Goal: Complete application form

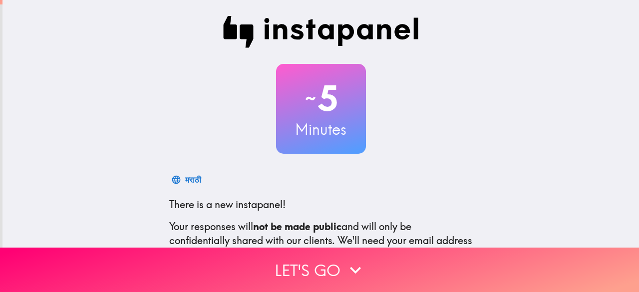
scroll to position [123, 0]
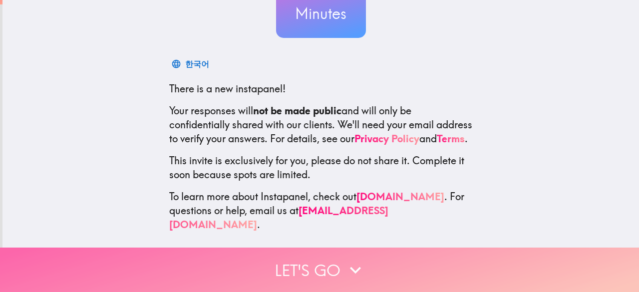
click at [278, 259] on button "Let's go" at bounding box center [319, 270] width 639 height 44
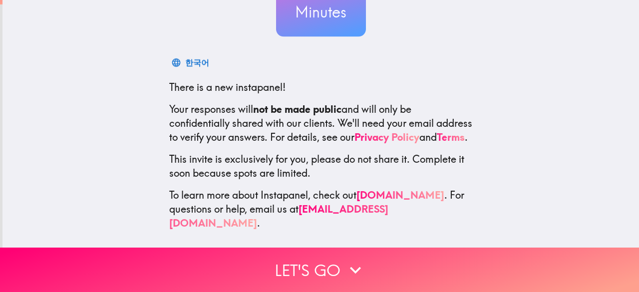
scroll to position [0, 0]
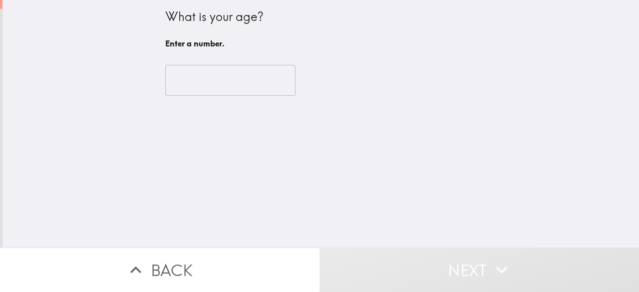
click at [218, 81] on input "number" at bounding box center [230, 80] width 130 height 31
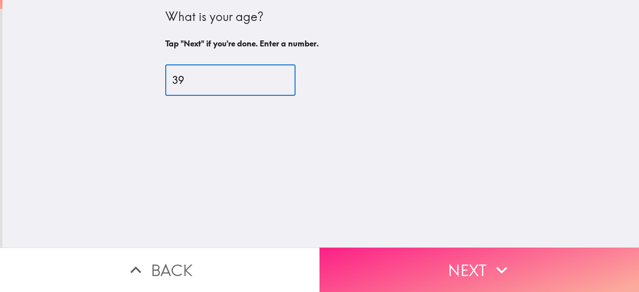
type input "39"
click at [414, 251] on button "Next" at bounding box center [480, 270] width 320 height 44
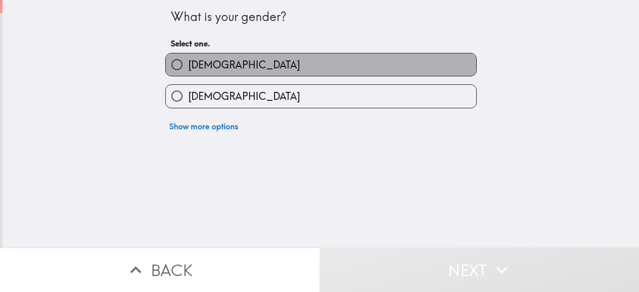
click at [251, 63] on label "[DEMOGRAPHIC_DATA]" at bounding box center [321, 64] width 311 height 22
click at [188, 63] on input "[DEMOGRAPHIC_DATA]" at bounding box center [177, 64] width 22 height 22
radio input "true"
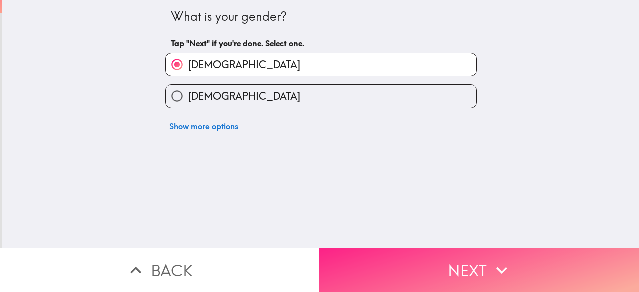
click at [430, 255] on button "Next" at bounding box center [480, 270] width 320 height 44
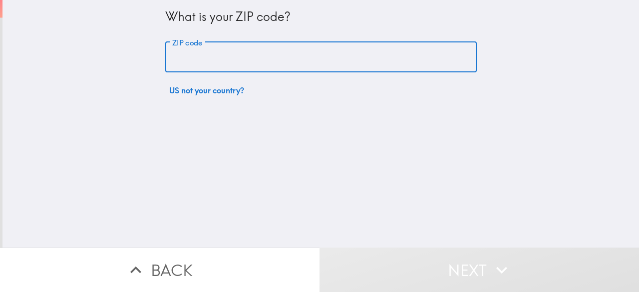
click at [291, 59] on input "ZIP code" at bounding box center [321, 57] width 312 height 31
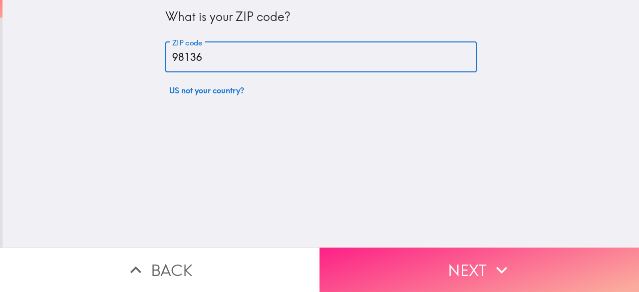
type input "98136"
click at [412, 254] on button "Next" at bounding box center [480, 270] width 320 height 44
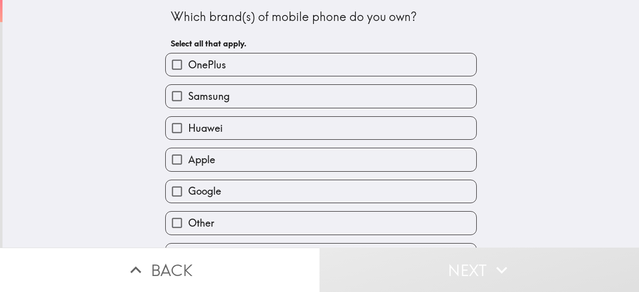
click at [256, 161] on label "Apple" at bounding box center [321, 159] width 311 height 22
click at [188, 161] on input "Apple" at bounding box center [177, 159] width 22 height 22
checkbox input "true"
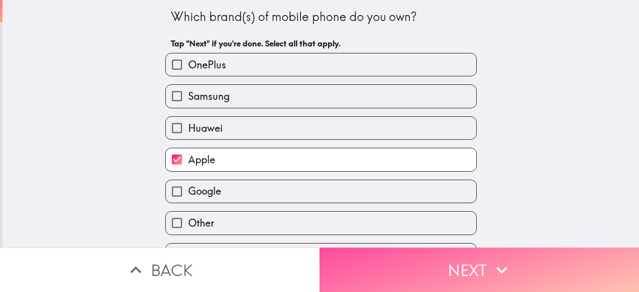
drag, startPoint x: 371, startPoint y: 255, endPoint x: 366, endPoint y: 251, distance: 6.8
click at [372, 255] on button "Next" at bounding box center [480, 270] width 320 height 44
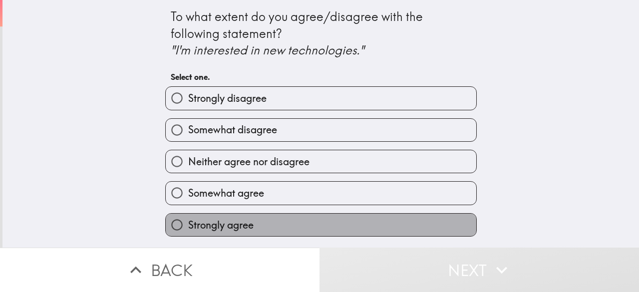
drag, startPoint x: 236, startPoint y: 233, endPoint x: 245, endPoint y: 232, distance: 9.0
click at [236, 233] on label "Strongly agree" at bounding box center [321, 225] width 311 height 22
click at [188, 233] on input "Strongly agree" at bounding box center [177, 225] width 22 height 22
radio input "true"
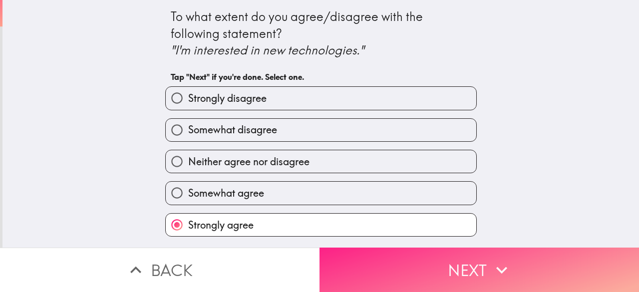
click at [419, 259] on button "Next" at bounding box center [480, 270] width 320 height 44
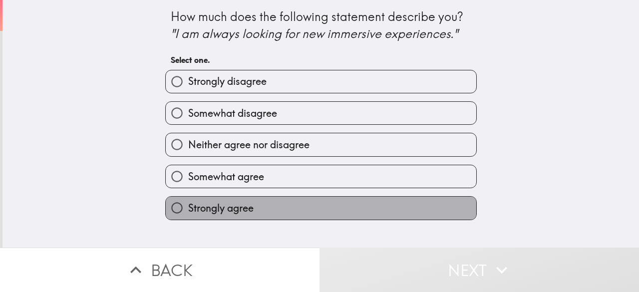
click at [246, 213] on span "Strongly agree" at bounding box center [220, 208] width 65 height 14
click at [188, 213] on input "Strongly agree" at bounding box center [177, 208] width 22 height 22
radio input "true"
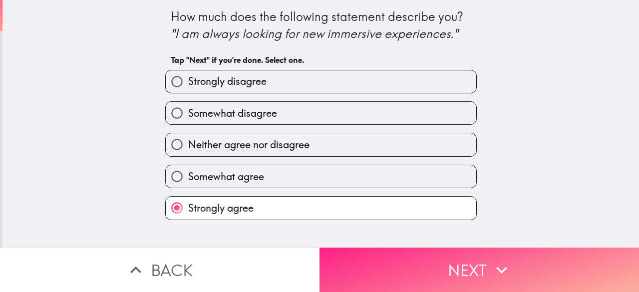
click at [415, 248] on button "Next" at bounding box center [480, 270] width 320 height 44
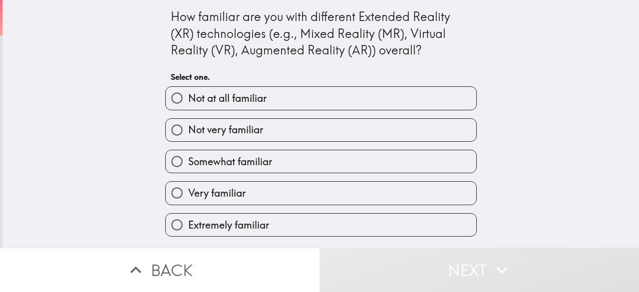
click at [236, 195] on span "Very familiar" at bounding box center [216, 193] width 57 height 14
click at [188, 195] on input "Very familiar" at bounding box center [177, 193] width 22 height 22
radio input "true"
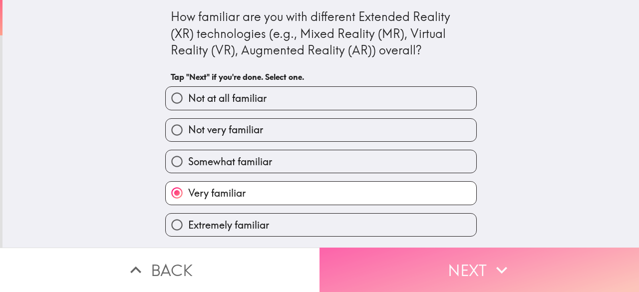
click at [377, 256] on button "Next" at bounding box center [480, 270] width 320 height 44
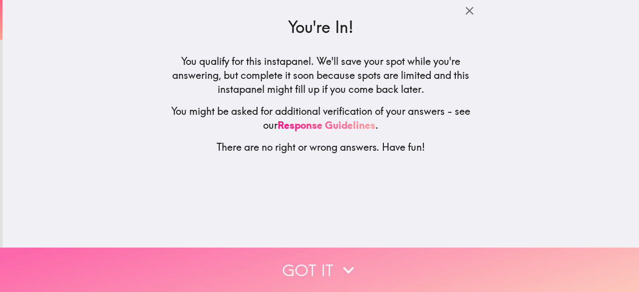
click at [305, 252] on button "Got it" at bounding box center [319, 270] width 639 height 44
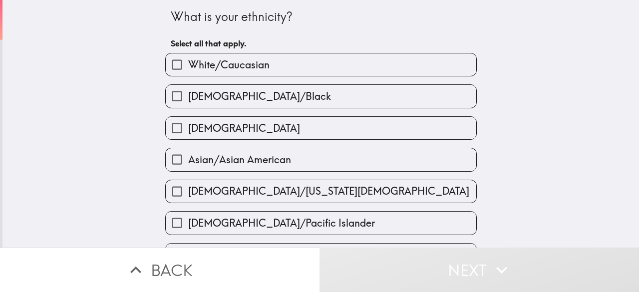
click at [301, 67] on label "White/Caucasian" at bounding box center [321, 64] width 311 height 22
click at [188, 67] on input "White/Caucasian" at bounding box center [177, 64] width 22 height 22
checkbox input "true"
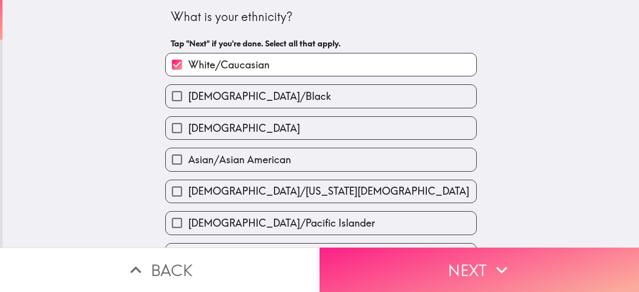
click at [389, 252] on button "Next" at bounding box center [480, 270] width 320 height 44
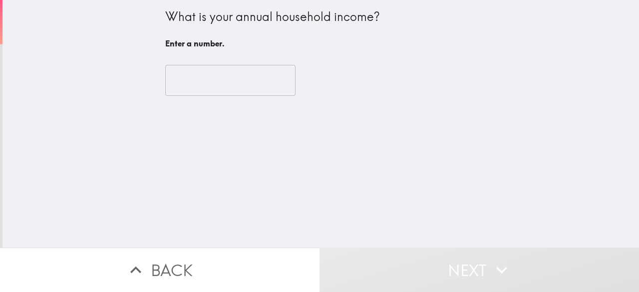
click at [236, 85] on input "number" at bounding box center [230, 80] width 130 height 31
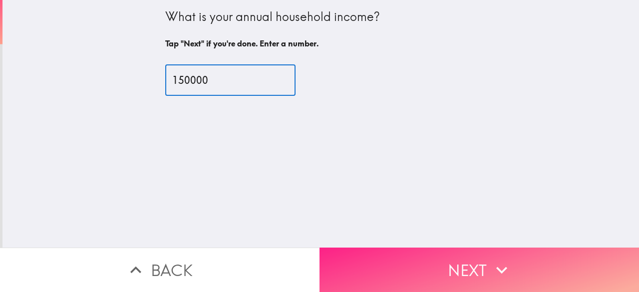
type input "150000"
click at [414, 254] on button "Next" at bounding box center [480, 270] width 320 height 44
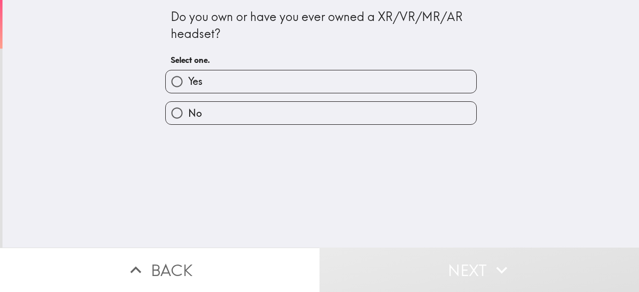
click at [293, 80] on label "Yes" at bounding box center [321, 81] width 311 height 22
click at [188, 80] on input "Yes" at bounding box center [177, 81] width 22 height 22
radio input "true"
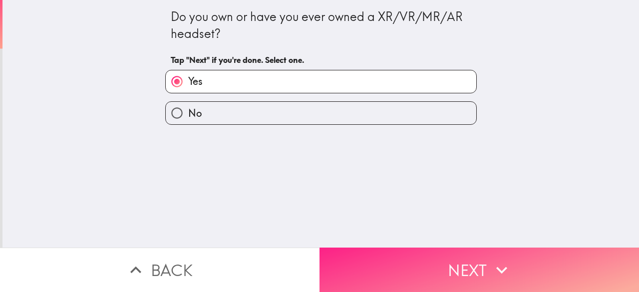
click at [410, 259] on button "Next" at bounding box center [480, 270] width 320 height 44
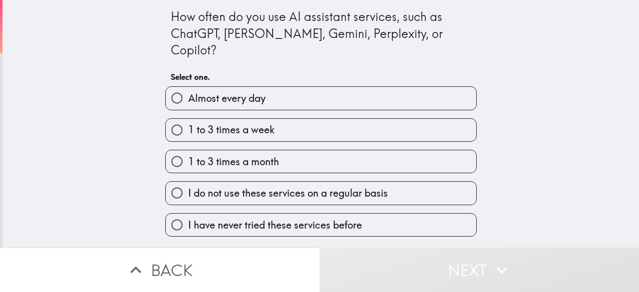
click at [282, 119] on label "1 to 3 times a week" at bounding box center [321, 130] width 311 height 22
click at [188, 119] on input "1 to 3 times a week" at bounding box center [177, 130] width 22 height 22
radio input "true"
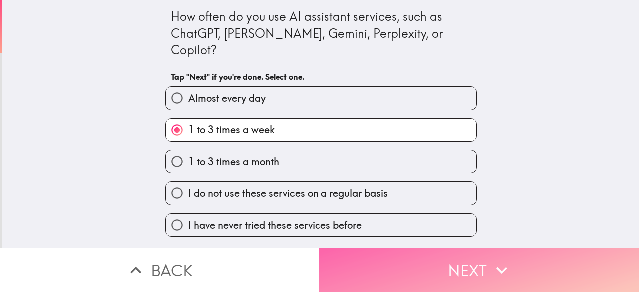
click at [429, 252] on button "Next" at bounding box center [480, 270] width 320 height 44
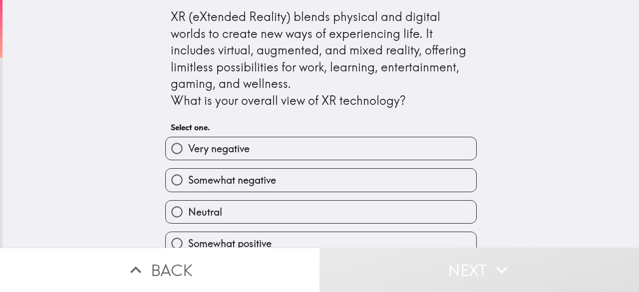
scroll to position [48, 0]
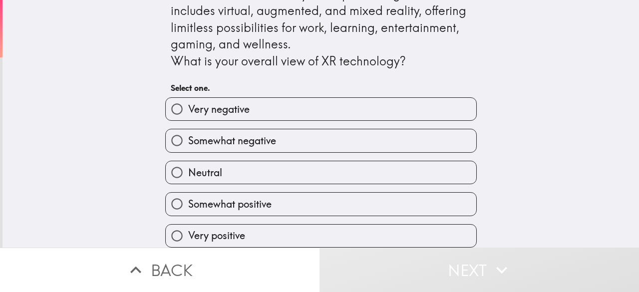
click at [246, 230] on label "Very positive" at bounding box center [321, 236] width 311 height 22
click at [188, 230] on input "Very positive" at bounding box center [177, 236] width 22 height 22
radio input "true"
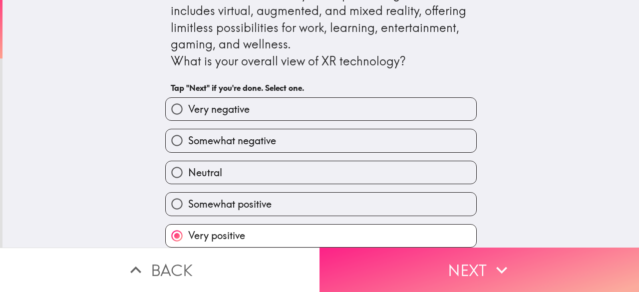
click at [442, 254] on button "Next" at bounding box center [480, 270] width 320 height 44
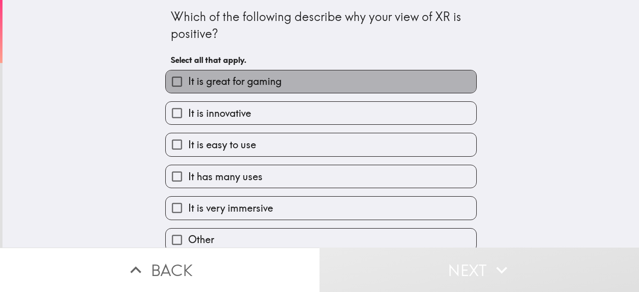
click at [284, 86] on label "It is great for gaming" at bounding box center [321, 81] width 311 height 22
click at [188, 86] on input "It is great for gaming" at bounding box center [177, 81] width 22 height 22
checkbox input "true"
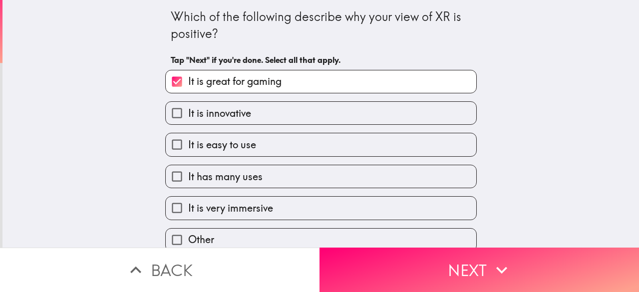
scroll to position [13, 0]
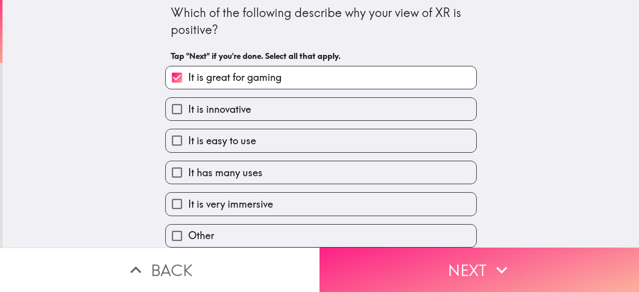
click at [355, 259] on button "Next" at bounding box center [480, 270] width 320 height 44
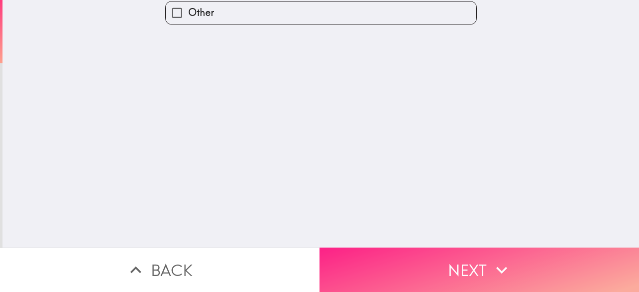
scroll to position [0, 0]
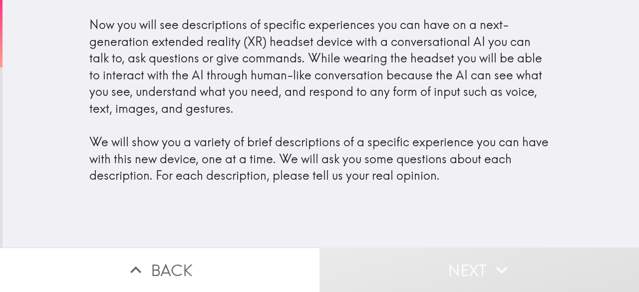
click at [355, 140] on div "Now you will see descriptions of specific experiences you can have on a next-ge…" at bounding box center [320, 100] width 463 height 168
click at [256, 58] on div "Now you will see descriptions of specific experiences you can have on a next-ge…" at bounding box center [320, 100] width 463 height 168
click at [496, 267] on icon "button" at bounding box center [501, 270] width 11 height 7
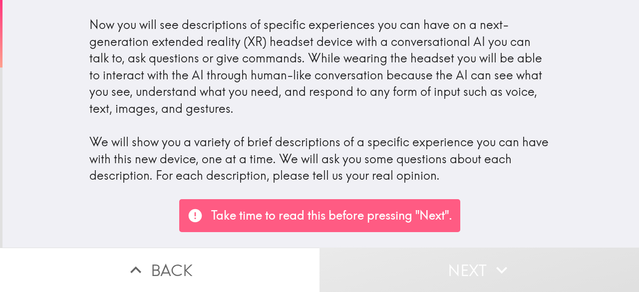
click at [330, 167] on div "Now you will see descriptions of specific experiences you can have on a next-ge…" at bounding box center [320, 100] width 463 height 168
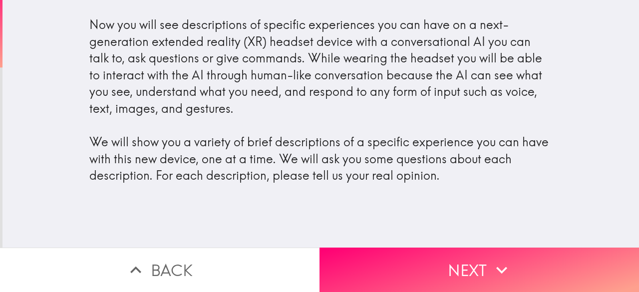
click at [394, 54] on div "Now you will see descriptions of specific experiences you can have on a next-ge…" at bounding box center [320, 100] width 463 height 168
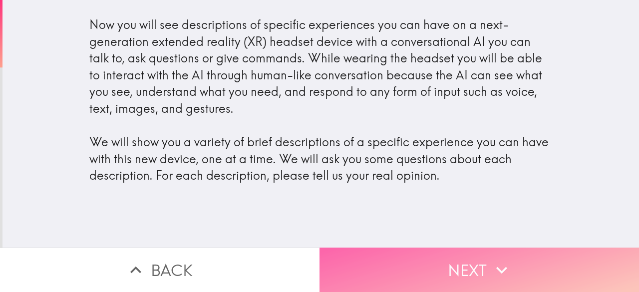
click at [454, 252] on button "Next" at bounding box center [480, 270] width 320 height 44
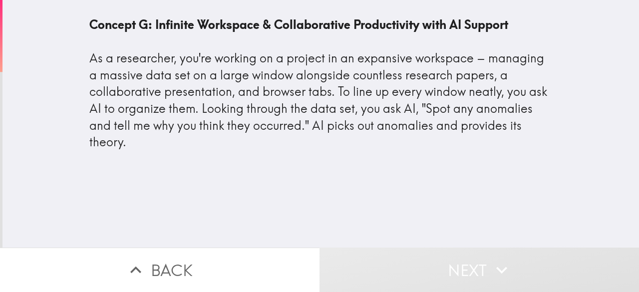
drag, startPoint x: 154, startPoint y: 60, endPoint x: 258, endPoint y: 59, distance: 103.9
click at [250, 59] on div "Concept G: Infinite Workspace & Collaborative Productivity with AI Support As a…" at bounding box center [320, 83] width 463 height 134
drag, startPoint x: 362, startPoint y: 66, endPoint x: 383, endPoint y: 66, distance: 21.5
click at [376, 66] on div "Concept G: Infinite Workspace & Collaborative Productivity with AI Support As a…" at bounding box center [320, 83] width 463 height 134
click at [392, 67] on div "Concept G: Infinite Workspace & Collaborative Productivity with AI Support As a…" at bounding box center [320, 83] width 463 height 134
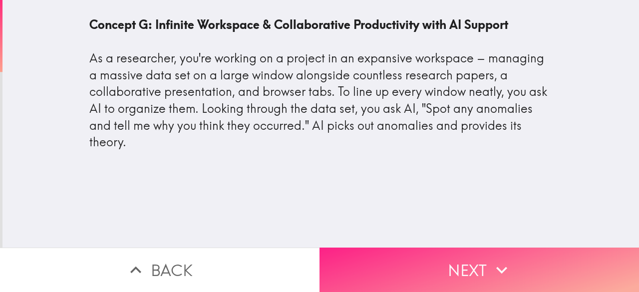
click at [421, 260] on button "Next" at bounding box center [480, 270] width 320 height 44
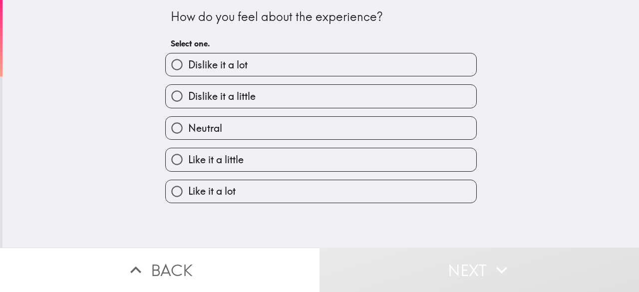
click at [236, 165] on span "Like it a little" at bounding box center [215, 160] width 55 height 14
click at [188, 165] on input "Like it a little" at bounding box center [177, 159] width 22 height 22
radio input "true"
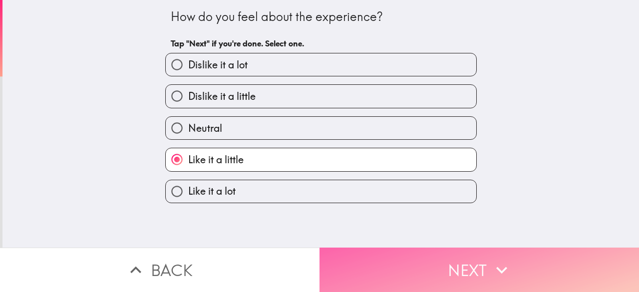
click at [395, 249] on button "Next" at bounding box center [480, 270] width 320 height 44
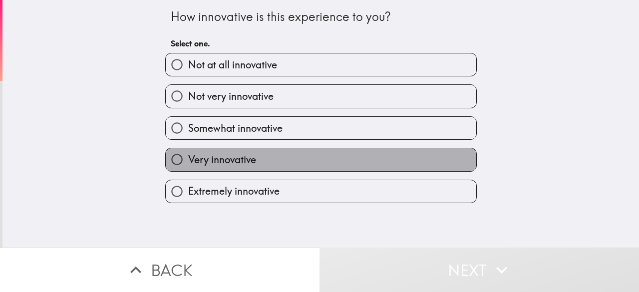
click at [267, 167] on label "Very innovative" at bounding box center [321, 159] width 311 height 22
click at [188, 167] on input "Very innovative" at bounding box center [177, 159] width 22 height 22
radio input "true"
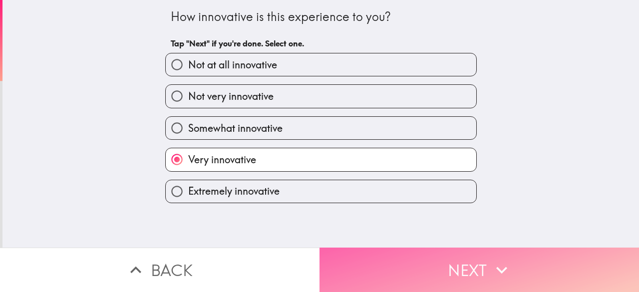
click at [416, 256] on button "Next" at bounding box center [480, 270] width 320 height 44
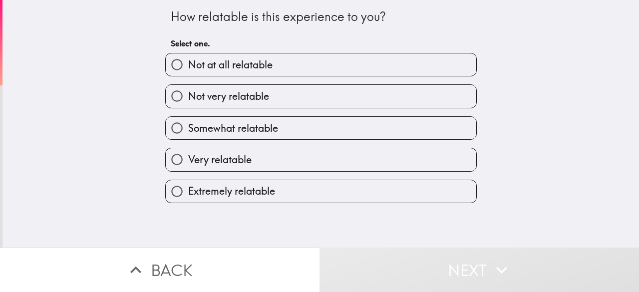
click at [272, 163] on label "Very relatable" at bounding box center [321, 159] width 311 height 22
click at [188, 163] on input "Very relatable" at bounding box center [177, 159] width 22 height 22
radio input "true"
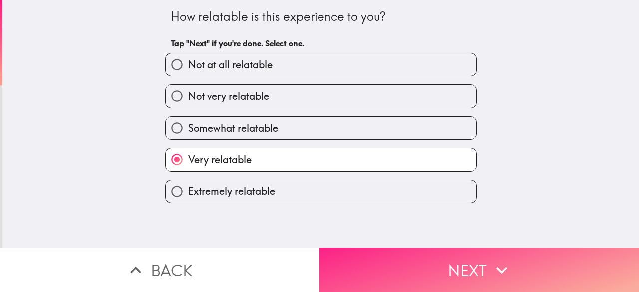
click at [390, 260] on button "Next" at bounding box center [480, 270] width 320 height 44
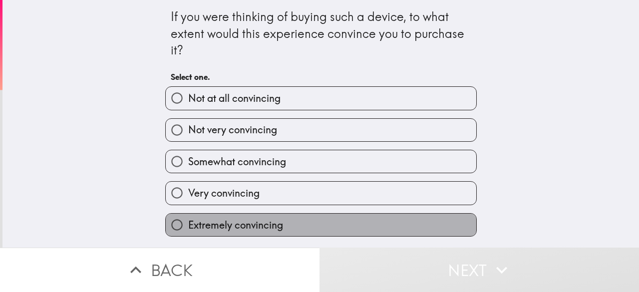
click at [270, 219] on span "Extremely convincing" at bounding box center [235, 225] width 95 height 14
click at [188, 219] on input "Extremely convincing" at bounding box center [177, 225] width 22 height 22
radio input "true"
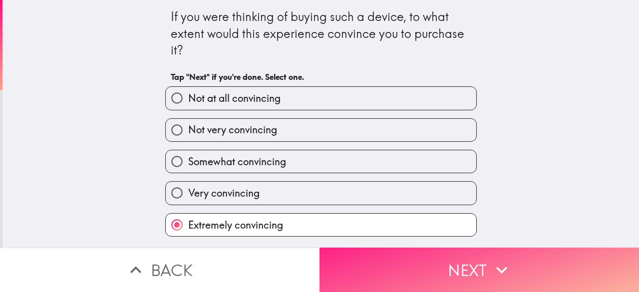
click at [404, 261] on button "Next" at bounding box center [480, 270] width 320 height 44
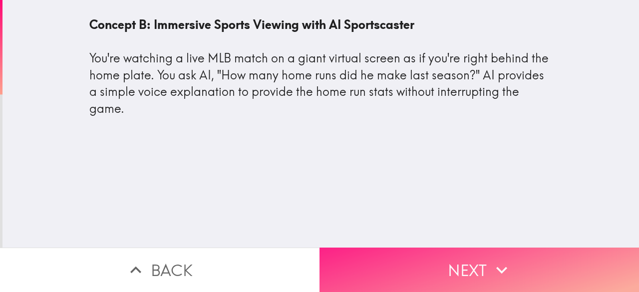
click at [395, 251] on button "Next" at bounding box center [480, 270] width 320 height 44
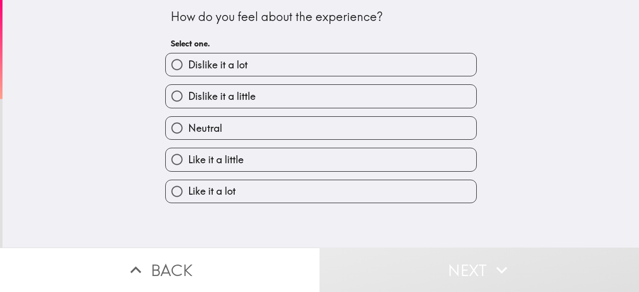
click at [270, 195] on label "Like it a lot" at bounding box center [321, 191] width 311 height 22
click at [188, 195] on input "Like it a lot" at bounding box center [177, 191] width 22 height 22
radio input "true"
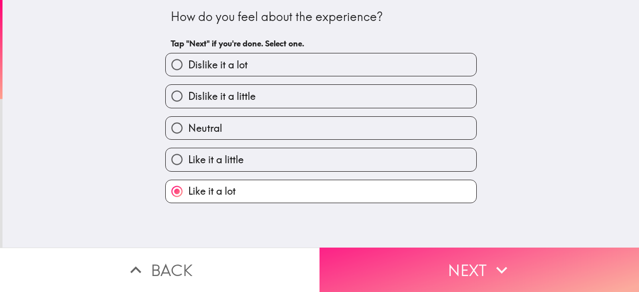
click at [424, 258] on button "Next" at bounding box center [480, 270] width 320 height 44
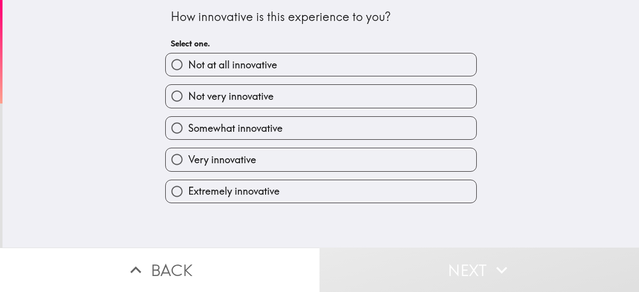
click at [296, 197] on label "Extremely innovative" at bounding box center [321, 191] width 311 height 22
click at [188, 197] on input "Extremely innovative" at bounding box center [177, 191] width 22 height 22
radio input "true"
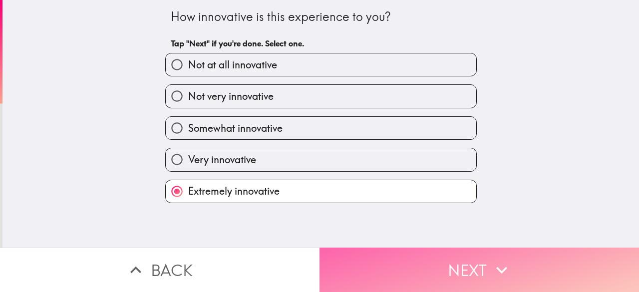
click at [425, 258] on button "Next" at bounding box center [480, 270] width 320 height 44
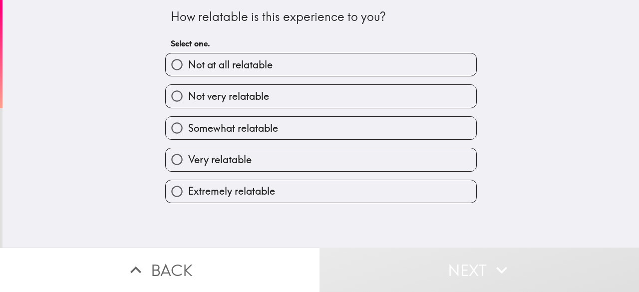
click at [313, 197] on label "Extremely relatable" at bounding box center [321, 191] width 311 height 22
click at [188, 197] on input "Extremely relatable" at bounding box center [177, 191] width 22 height 22
radio input "true"
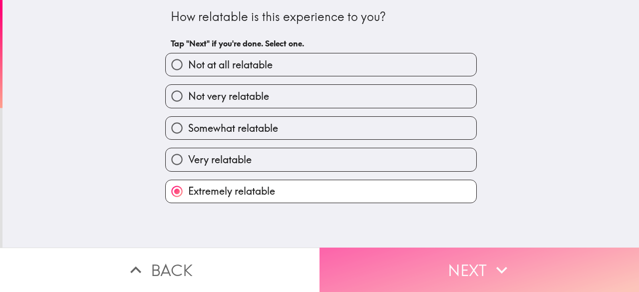
click at [426, 257] on button "Next" at bounding box center [480, 270] width 320 height 44
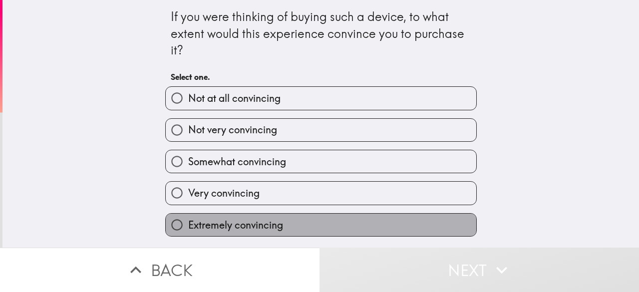
click at [353, 222] on label "Extremely convincing" at bounding box center [321, 225] width 311 height 22
click at [188, 222] on input "Extremely convincing" at bounding box center [177, 225] width 22 height 22
radio input "true"
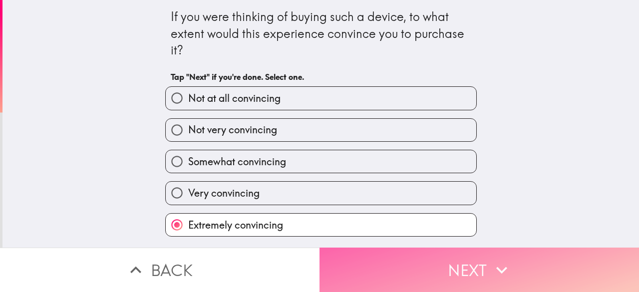
click at [437, 260] on button "Next" at bounding box center [480, 270] width 320 height 44
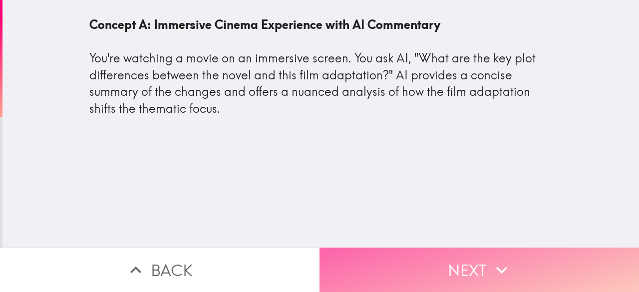
click at [399, 252] on button "Next" at bounding box center [480, 270] width 320 height 44
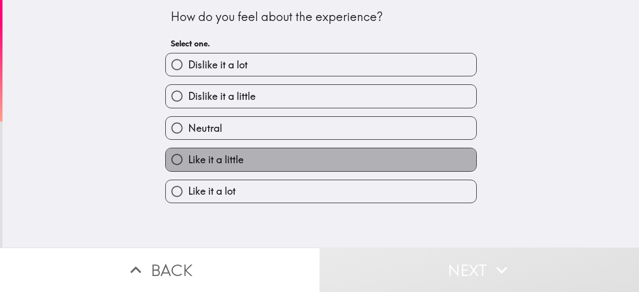
click at [243, 163] on label "Like it a little" at bounding box center [321, 159] width 311 height 22
click at [188, 163] on input "Like it a little" at bounding box center [177, 159] width 22 height 22
radio input "true"
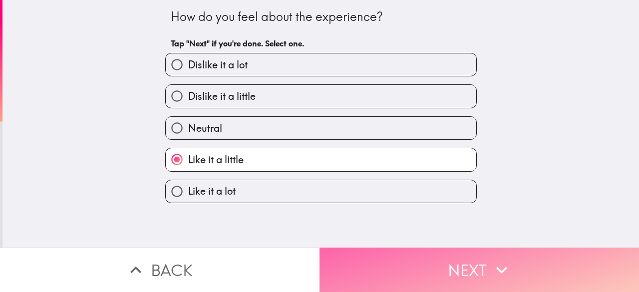
click at [383, 249] on button "Next" at bounding box center [480, 270] width 320 height 44
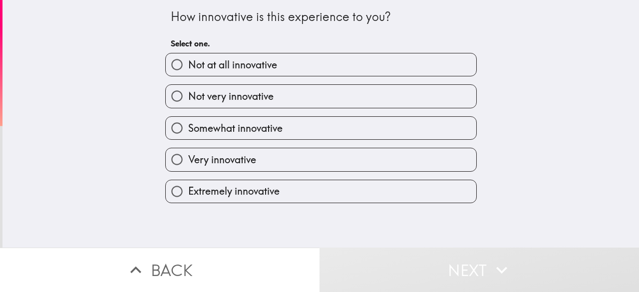
click at [284, 161] on label "Very innovative" at bounding box center [321, 159] width 311 height 22
click at [188, 161] on input "Very innovative" at bounding box center [177, 159] width 22 height 22
radio input "true"
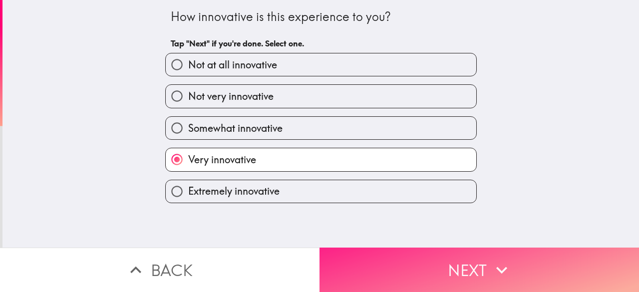
click at [431, 257] on button "Next" at bounding box center [480, 270] width 320 height 44
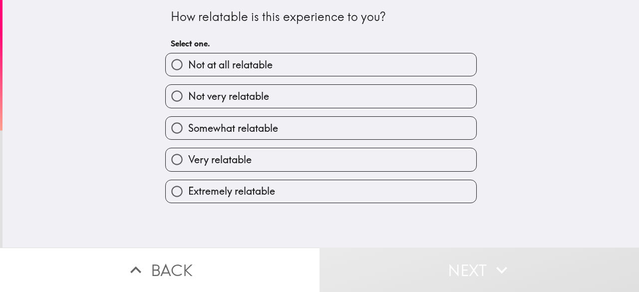
click at [303, 161] on label "Very relatable" at bounding box center [321, 159] width 311 height 22
click at [188, 161] on input "Very relatable" at bounding box center [177, 159] width 22 height 22
radio input "true"
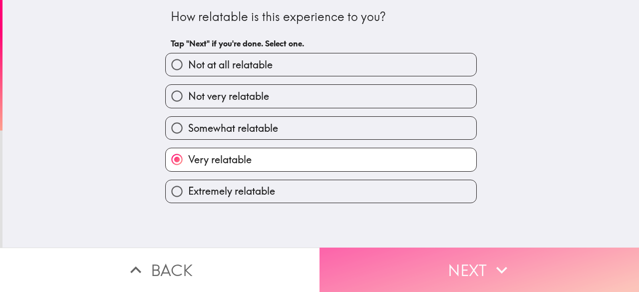
click at [393, 255] on button "Next" at bounding box center [480, 270] width 320 height 44
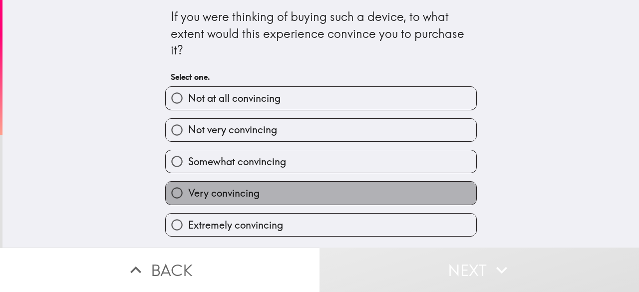
click at [264, 203] on label "Very convincing" at bounding box center [321, 193] width 311 height 22
click at [188, 203] on input "Very convincing" at bounding box center [177, 193] width 22 height 22
radio input "true"
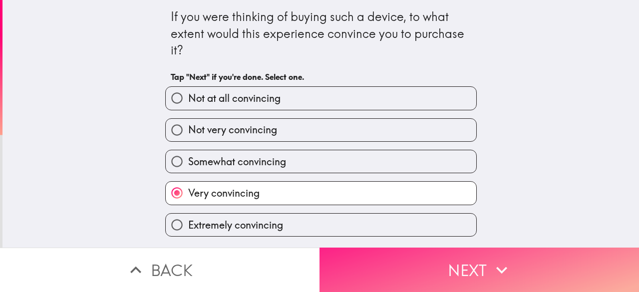
click at [392, 254] on button "Next" at bounding box center [480, 270] width 320 height 44
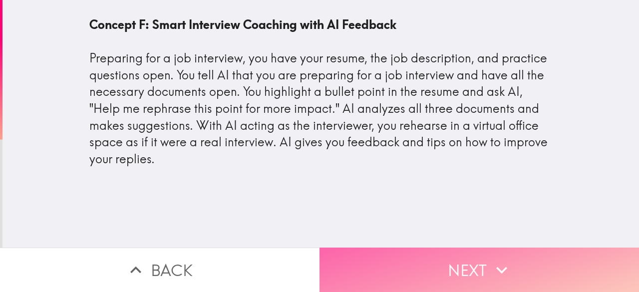
click at [379, 253] on button "Next" at bounding box center [480, 270] width 320 height 44
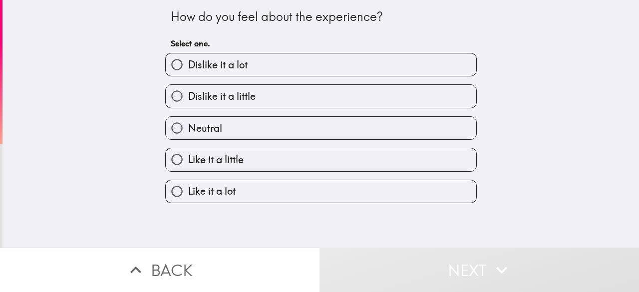
click at [283, 164] on label "Like it a little" at bounding box center [321, 159] width 311 height 22
click at [188, 164] on input "Like it a little" at bounding box center [177, 159] width 22 height 22
radio input "true"
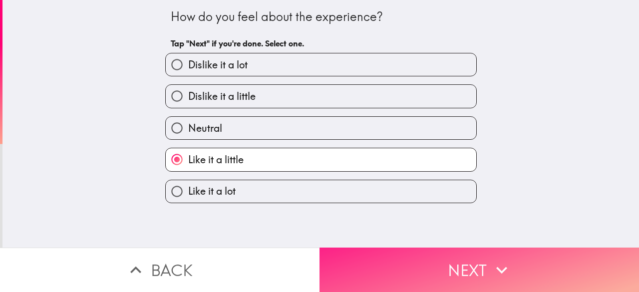
click at [416, 256] on button "Next" at bounding box center [480, 270] width 320 height 44
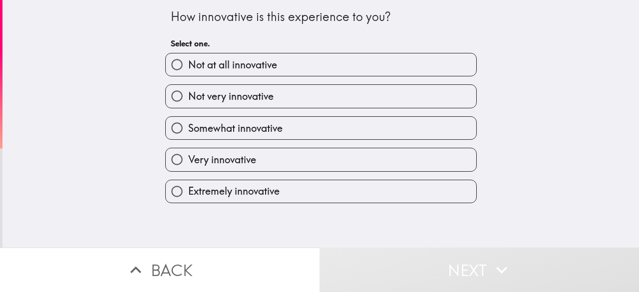
click at [302, 165] on label "Very innovative" at bounding box center [321, 159] width 311 height 22
click at [188, 165] on input "Very innovative" at bounding box center [177, 159] width 22 height 22
radio input "true"
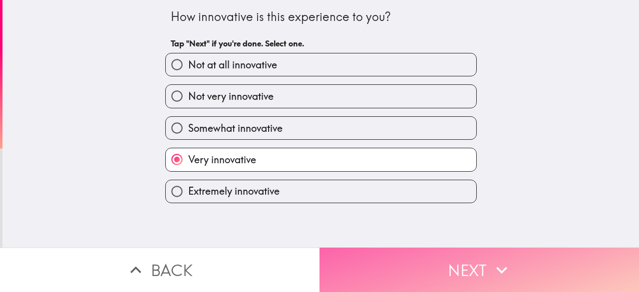
click at [419, 249] on button "Next" at bounding box center [480, 270] width 320 height 44
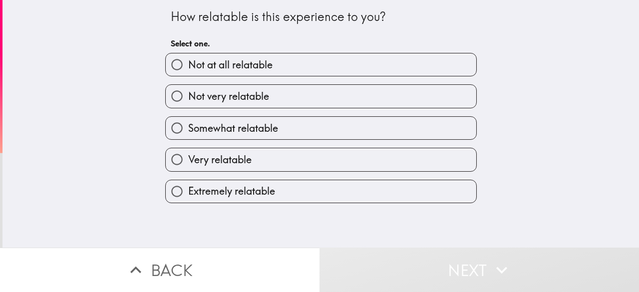
click at [313, 161] on label "Very relatable" at bounding box center [321, 159] width 311 height 22
click at [188, 161] on input "Very relatable" at bounding box center [177, 159] width 22 height 22
radio input "true"
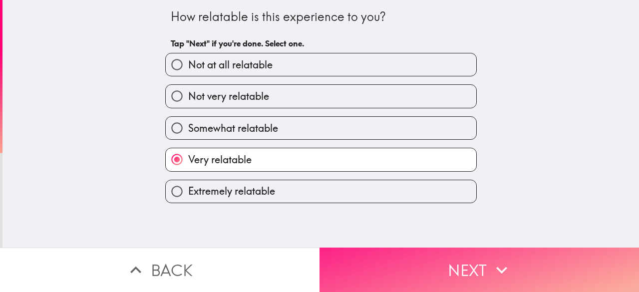
click at [408, 250] on button "Next" at bounding box center [480, 270] width 320 height 44
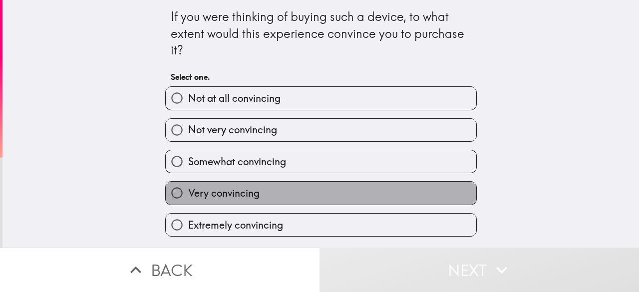
click at [317, 189] on label "Very convincing" at bounding box center [321, 193] width 311 height 22
click at [188, 189] on input "Very convincing" at bounding box center [177, 193] width 22 height 22
radio input "true"
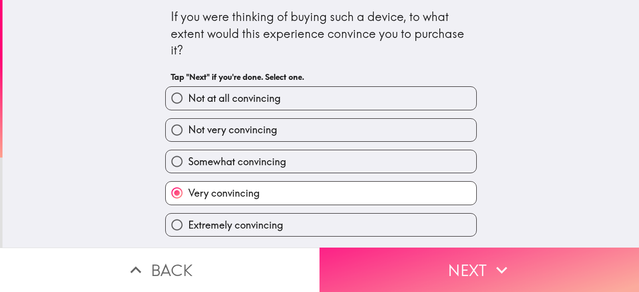
click at [411, 256] on button "Next" at bounding box center [480, 270] width 320 height 44
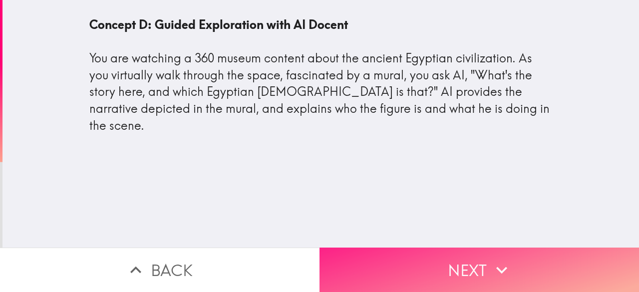
click at [375, 253] on button "Next" at bounding box center [480, 270] width 320 height 44
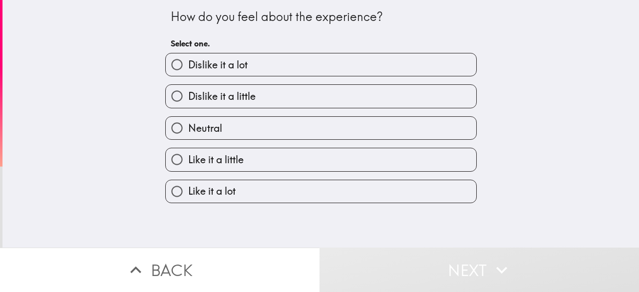
click at [287, 154] on label "Like it a little" at bounding box center [321, 159] width 311 height 22
click at [188, 154] on input "Like it a little" at bounding box center [177, 159] width 22 height 22
radio input "true"
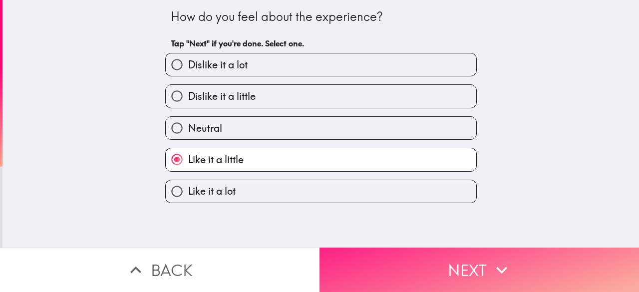
click at [381, 254] on button "Next" at bounding box center [480, 270] width 320 height 44
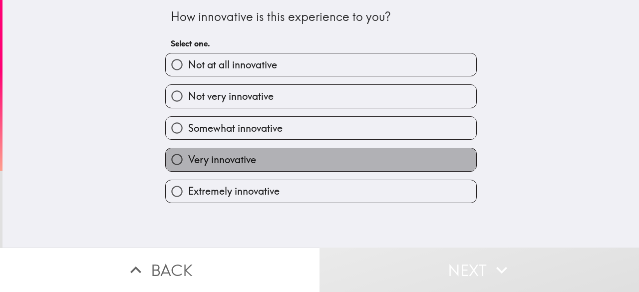
click at [271, 166] on label "Very innovative" at bounding box center [321, 159] width 311 height 22
click at [188, 166] on input "Very innovative" at bounding box center [177, 159] width 22 height 22
radio input "true"
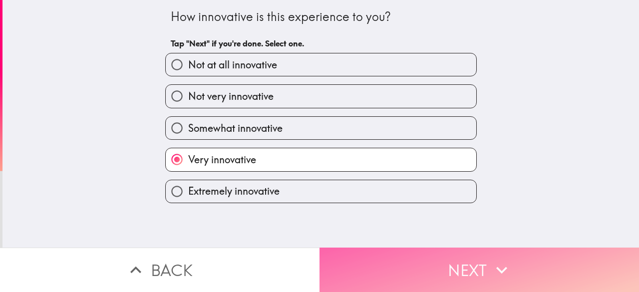
click at [383, 253] on button "Next" at bounding box center [480, 270] width 320 height 44
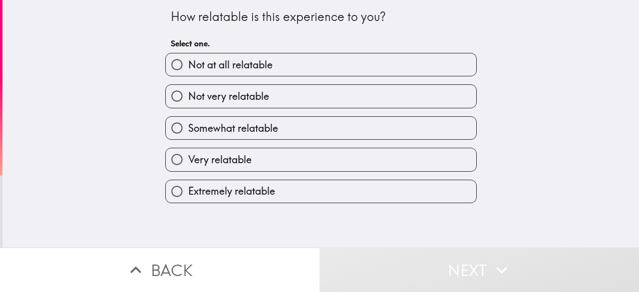
click at [290, 164] on label "Very relatable" at bounding box center [321, 159] width 311 height 22
click at [188, 164] on input "Very relatable" at bounding box center [177, 159] width 22 height 22
radio input "true"
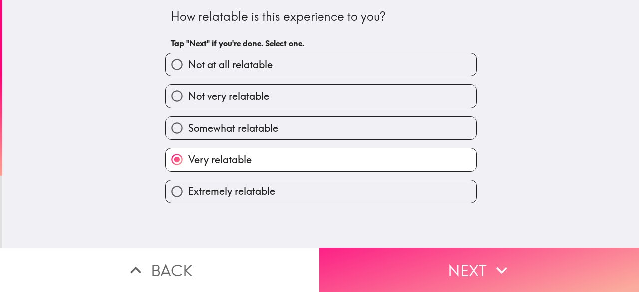
click at [373, 253] on button "Next" at bounding box center [480, 270] width 320 height 44
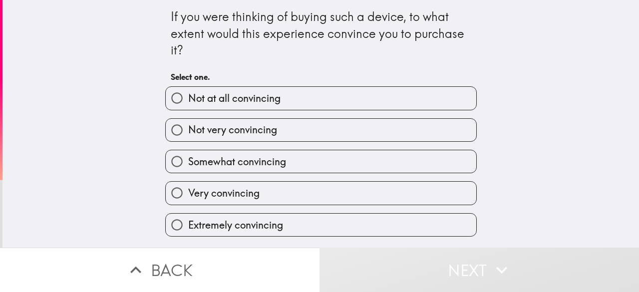
click at [288, 193] on label "Very convincing" at bounding box center [321, 193] width 311 height 22
click at [188, 193] on input "Very convincing" at bounding box center [177, 193] width 22 height 22
radio input "true"
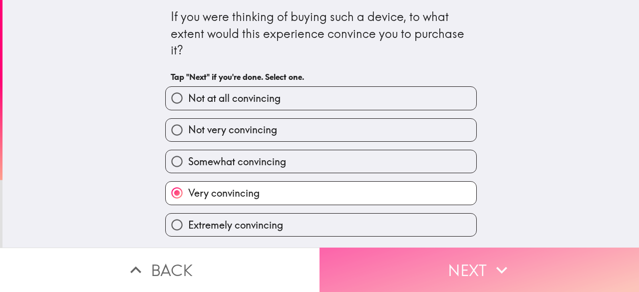
click at [367, 256] on button "Next" at bounding box center [480, 270] width 320 height 44
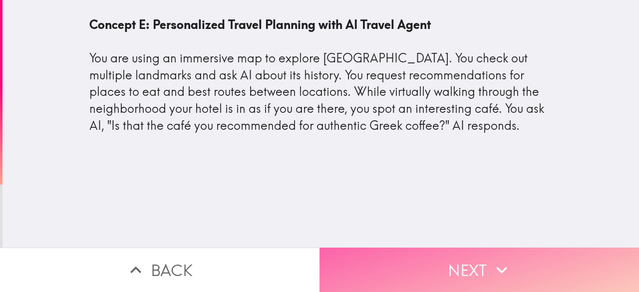
click at [388, 250] on button "Next" at bounding box center [480, 270] width 320 height 44
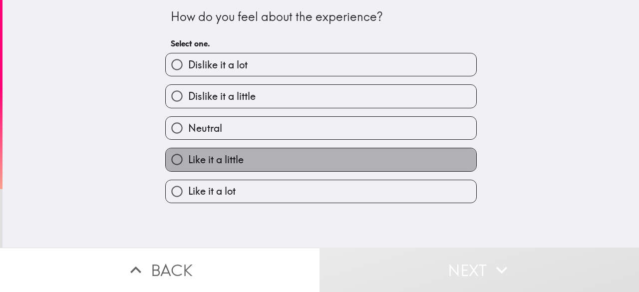
click at [273, 160] on label "Like it a little" at bounding box center [321, 159] width 311 height 22
click at [188, 160] on input "Like it a little" at bounding box center [177, 159] width 22 height 22
radio input "true"
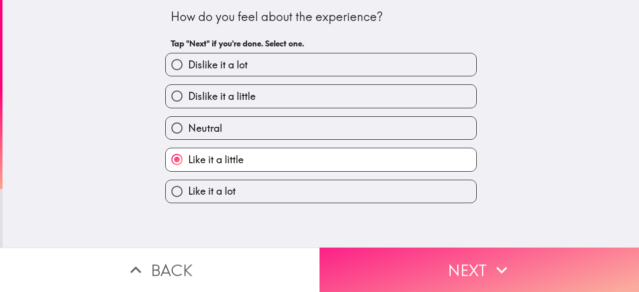
click at [397, 255] on button "Next" at bounding box center [480, 270] width 320 height 44
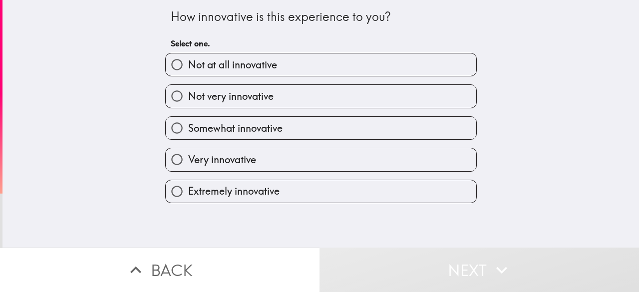
click at [273, 174] on div "Extremely innovative" at bounding box center [317, 187] width 320 height 31
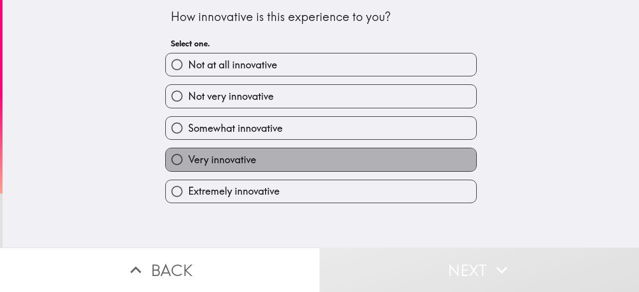
click at [317, 165] on label "Very innovative" at bounding box center [321, 159] width 311 height 22
click at [188, 165] on input "Very innovative" at bounding box center [177, 159] width 22 height 22
radio input "true"
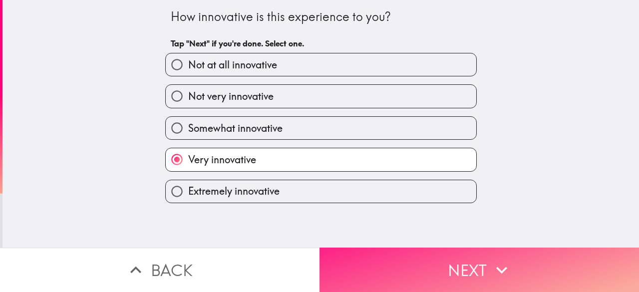
click at [369, 248] on button "Next" at bounding box center [480, 270] width 320 height 44
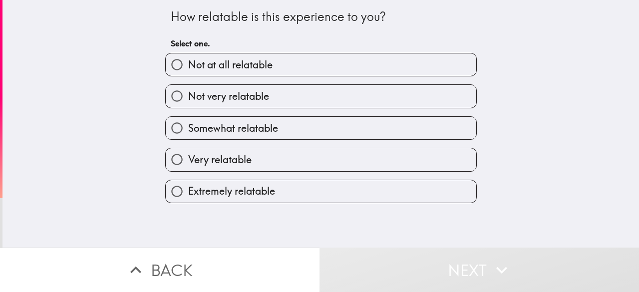
click at [359, 166] on label "Very relatable" at bounding box center [321, 159] width 311 height 22
click at [188, 166] on input "Very relatable" at bounding box center [177, 159] width 22 height 22
radio input "true"
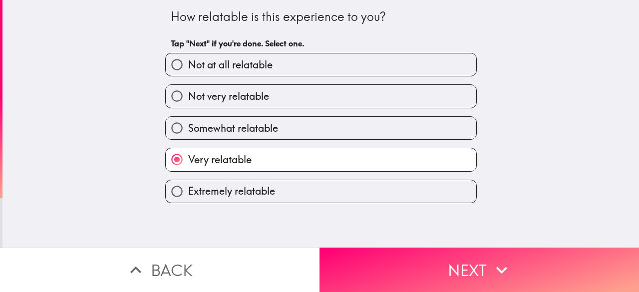
click at [359, 166] on label "Very relatable" at bounding box center [321, 159] width 311 height 22
click at [188, 166] on input "Very relatable" at bounding box center [177, 159] width 22 height 22
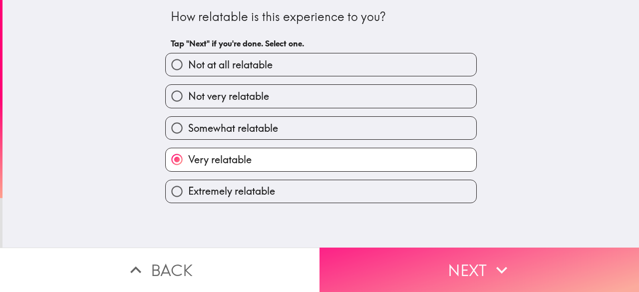
click at [406, 253] on button "Next" at bounding box center [480, 270] width 320 height 44
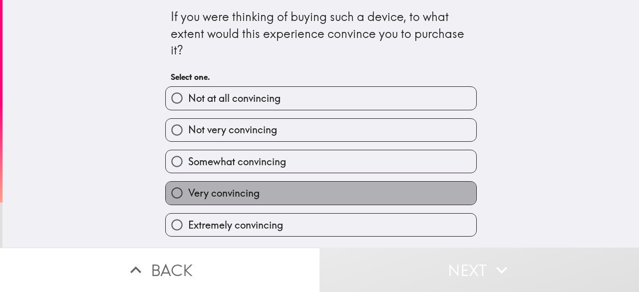
click at [310, 194] on label "Very convincing" at bounding box center [321, 193] width 311 height 22
click at [188, 194] on input "Very convincing" at bounding box center [177, 193] width 22 height 22
radio input "true"
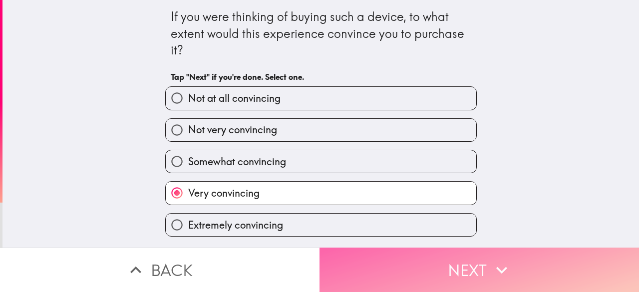
click at [376, 259] on button "Next" at bounding box center [480, 270] width 320 height 44
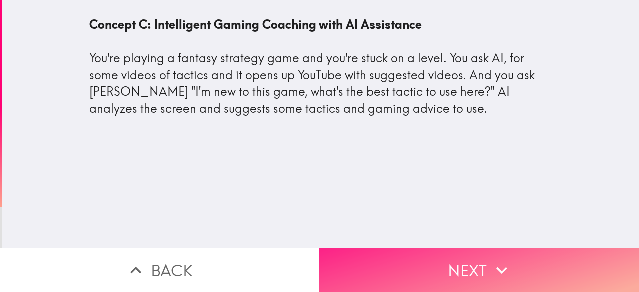
click at [375, 248] on button "Next" at bounding box center [480, 270] width 320 height 44
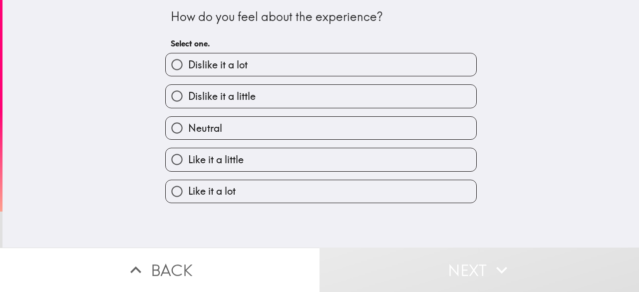
click at [285, 199] on label "Like it a lot" at bounding box center [321, 191] width 311 height 22
click at [188, 199] on input "Like it a lot" at bounding box center [177, 191] width 22 height 22
radio input "true"
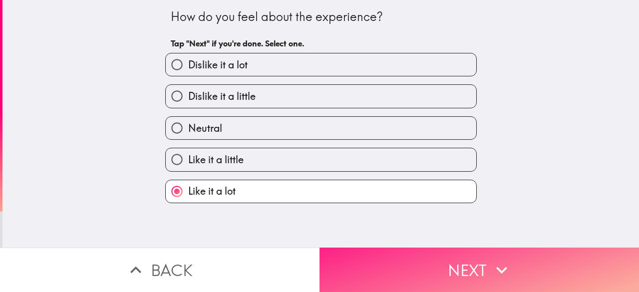
click at [426, 255] on button "Next" at bounding box center [480, 270] width 320 height 44
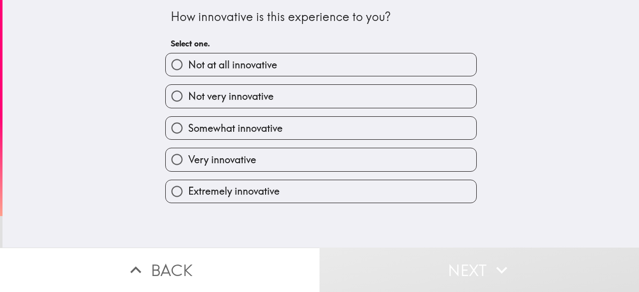
click at [284, 160] on label "Very innovative" at bounding box center [321, 159] width 311 height 22
click at [188, 160] on input "Very innovative" at bounding box center [177, 159] width 22 height 22
radio input "true"
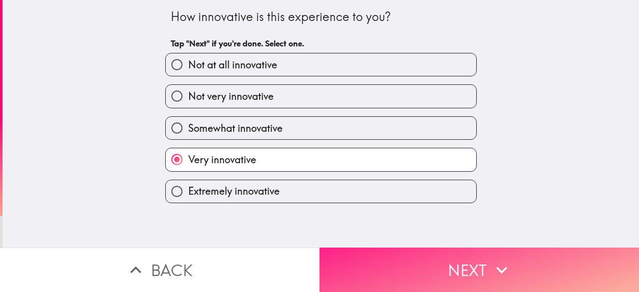
click at [406, 248] on button "Next" at bounding box center [480, 270] width 320 height 44
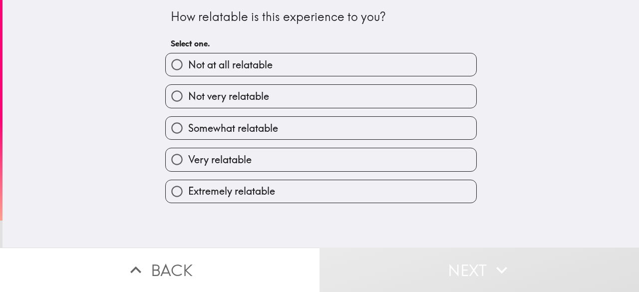
click at [312, 173] on div "Extremely relatable" at bounding box center [317, 187] width 320 height 31
click at [310, 197] on label "Extremely relatable" at bounding box center [321, 191] width 311 height 22
click at [188, 197] on input "Extremely relatable" at bounding box center [177, 191] width 22 height 22
radio input "true"
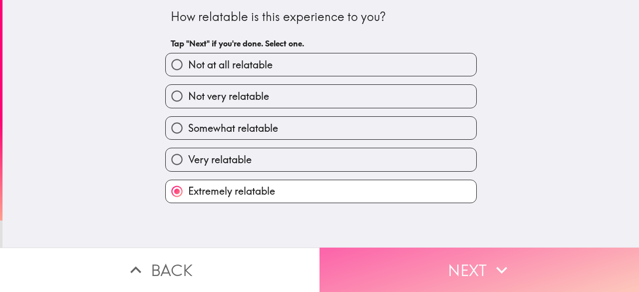
click at [396, 253] on button "Next" at bounding box center [480, 270] width 320 height 44
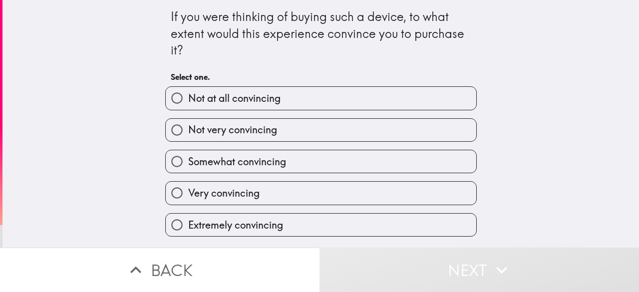
click at [346, 189] on label "Very convincing" at bounding box center [321, 193] width 311 height 22
click at [188, 189] on input "Very convincing" at bounding box center [177, 193] width 22 height 22
radio input "true"
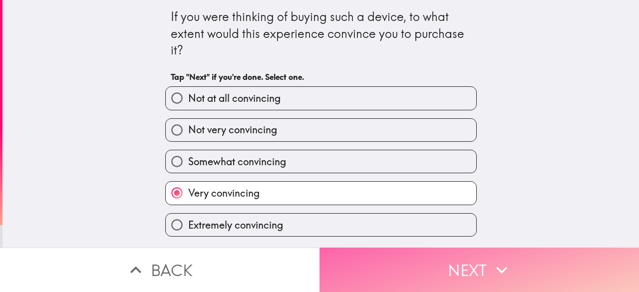
click at [375, 253] on button "Next" at bounding box center [480, 270] width 320 height 44
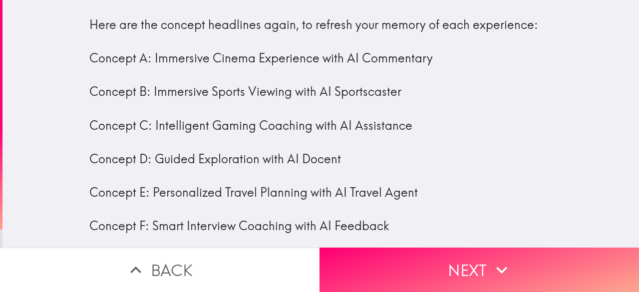
scroll to position [44, 0]
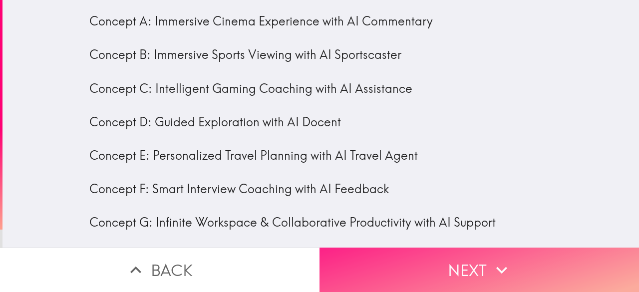
click at [393, 250] on button "Next" at bounding box center [480, 270] width 320 height 44
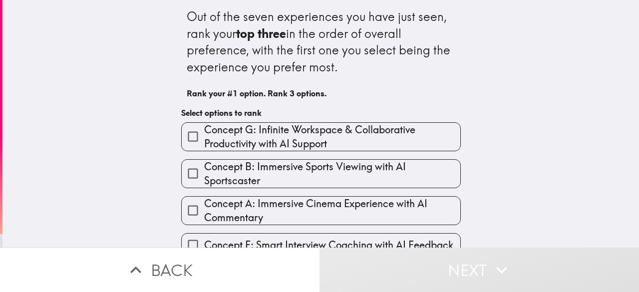
scroll to position [100, 0]
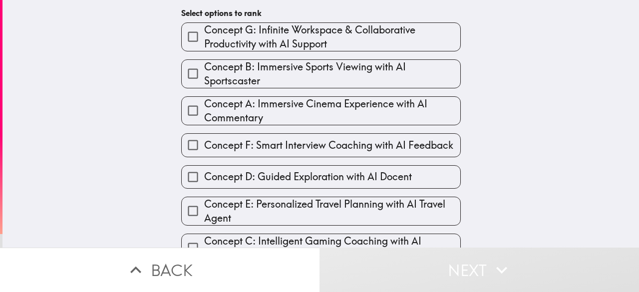
click at [284, 147] on span "Concept F: Smart Interview Coaching with AI Feedback" at bounding box center [328, 145] width 249 height 14
click at [204, 147] on input "Concept F: Smart Interview Coaching with AI Feedback" at bounding box center [193, 145] width 22 height 22
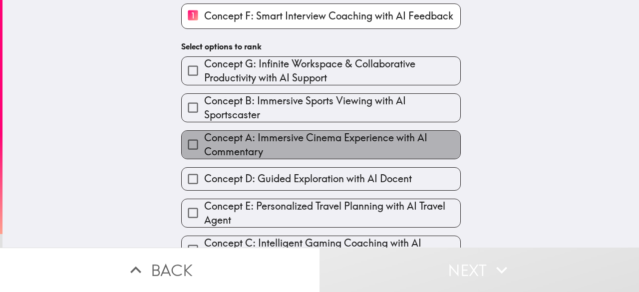
click at [315, 148] on span "Concept A: Immersive Cinema Experience with AI Commentary" at bounding box center [332, 145] width 256 height 28
click at [204, 148] on input "Concept A: Immersive Cinema Experience with AI Commentary" at bounding box center [193, 144] width 22 height 22
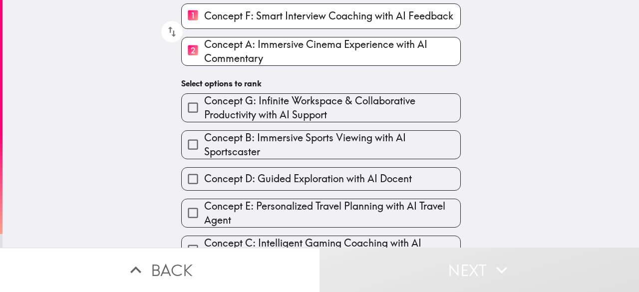
scroll to position [126, 0]
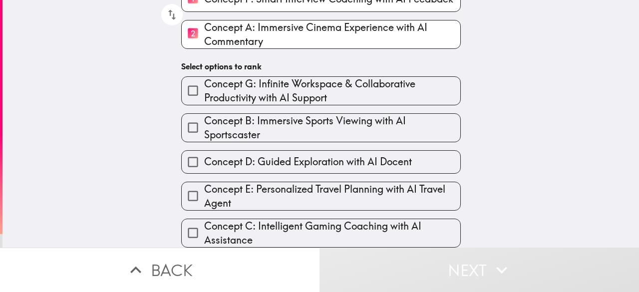
click at [289, 224] on span "Concept C: Intelligent Gaming Coaching with AI Assistance" at bounding box center [332, 233] width 256 height 28
click at [204, 224] on input "Concept C: Intelligent Gaming Coaching with AI Assistance" at bounding box center [193, 233] width 22 height 22
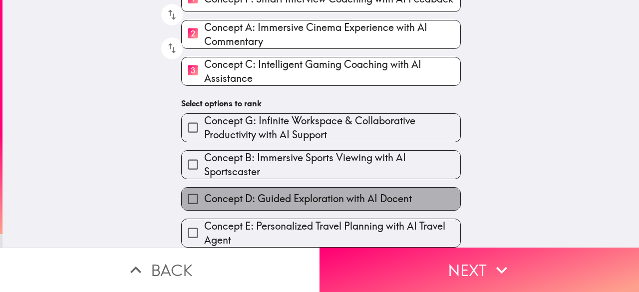
click at [296, 197] on span "Concept D: Guided Exploration with AI Docent" at bounding box center [308, 199] width 208 height 14
click at [204, 197] on input "Concept D: Guided Exploration with AI Docent" at bounding box center [193, 199] width 22 height 22
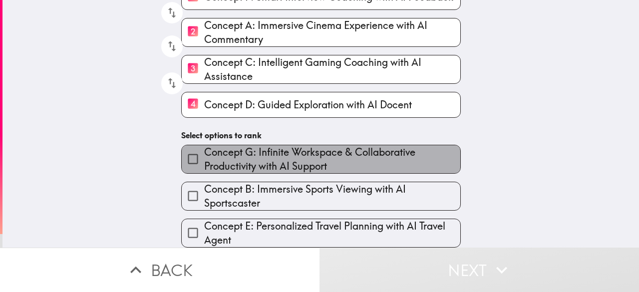
click at [287, 155] on span "Concept G: Infinite Workspace & Collaborative Productivity with AI Support" at bounding box center [332, 159] width 256 height 28
click at [204, 155] on input "Concept G: Infinite Workspace & Collaborative Productivity with AI Support" at bounding box center [193, 159] width 22 height 22
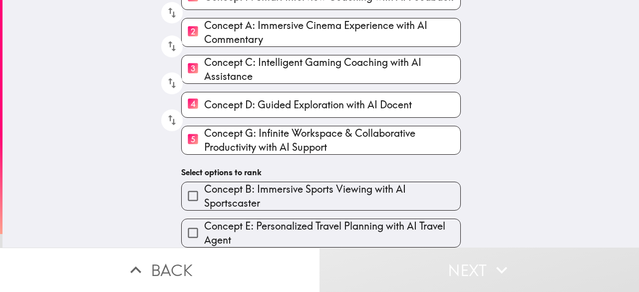
click at [273, 189] on span "Concept B: Immersive Sports Viewing with AI Sportscaster" at bounding box center [332, 196] width 256 height 28
click at [204, 189] on input "Concept B: Immersive Sports Viewing with AI Sportscaster" at bounding box center [193, 196] width 22 height 22
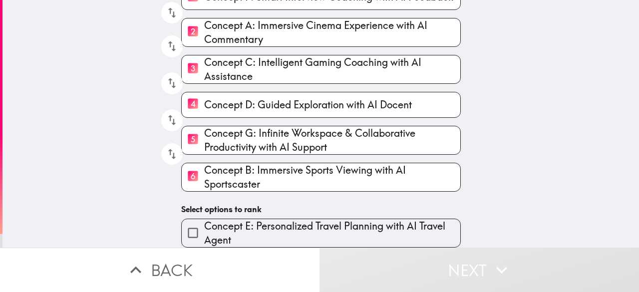
scroll to position [128, 0]
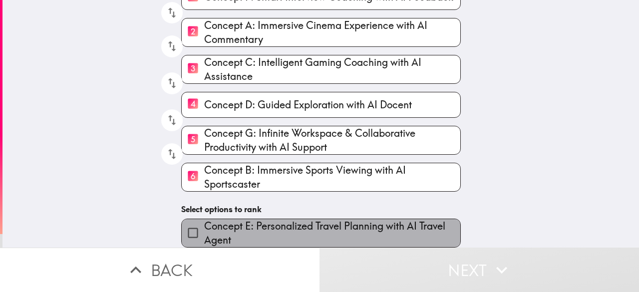
click at [244, 223] on span "Concept E: Personalized Travel Planning with AI Travel Agent" at bounding box center [332, 233] width 256 height 28
click at [204, 223] on input "Concept E: Personalized Travel Planning with AI Travel Agent" at bounding box center [193, 233] width 22 height 22
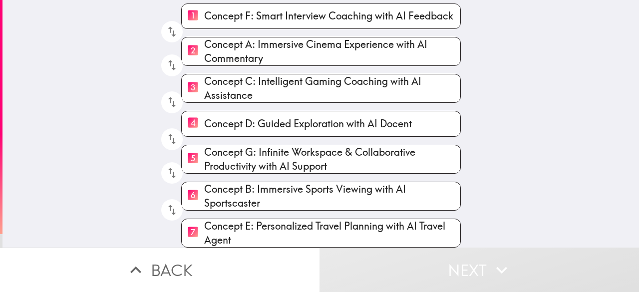
scroll to position [0, 0]
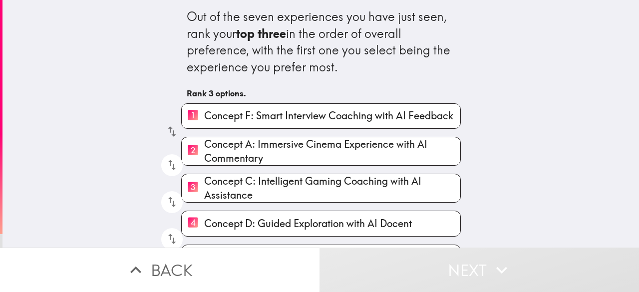
click at [165, 133] on icon "button" at bounding box center [171, 131] width 13 height 13
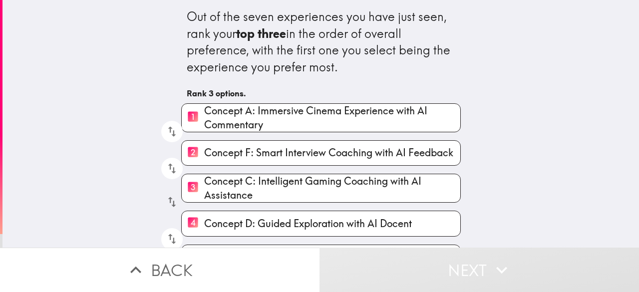
click at [165, 171] on icon "button" at bounding box center [171, 168] width 13 height 13
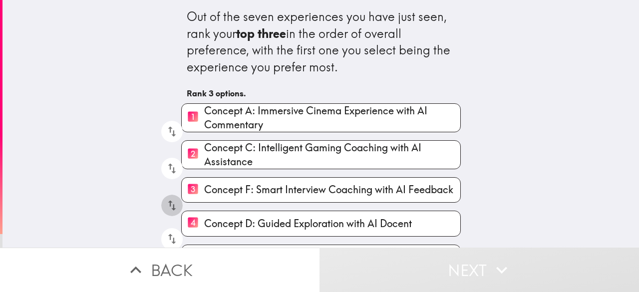
click at [168, 206] on icon "button" at bounding box center [172, 205] width 8 height 10
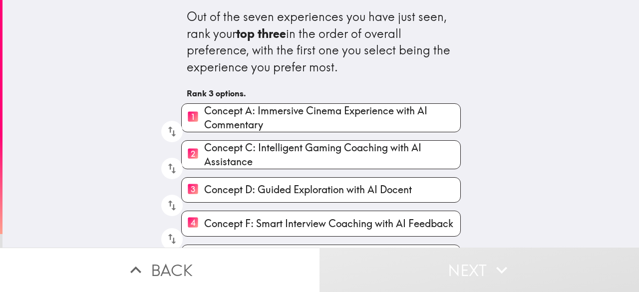
scroll to position [109, 0]
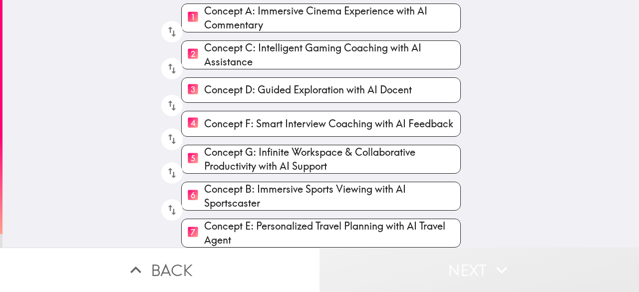
click at [464, 267] on button "Next" at bounding box center [480, 270] width 320 height 44
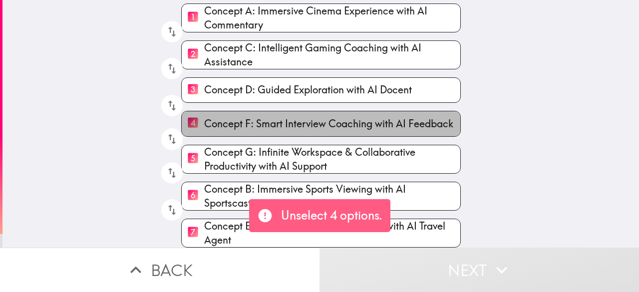
click at [211, 117] on span "Concept F: Smart Interview Coaching with AI Feedback" at bounding box center [328, 124] width 249 height 14
click at [204, 116] on input "4 Concept F: Smart Interview Coaching with AI Feedback" at bounding box center [193, 123] width 22 height 24
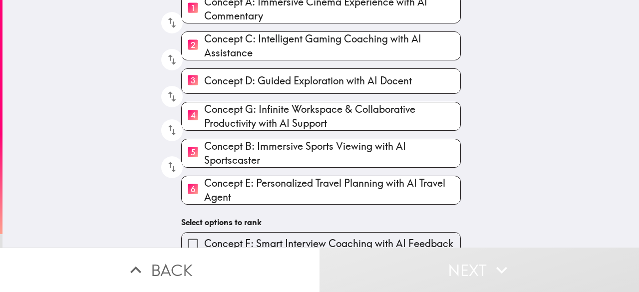
scroll to position [126, 0]
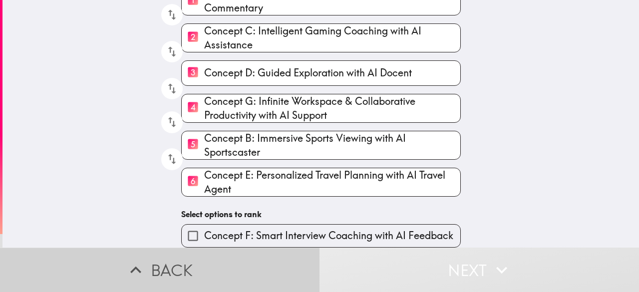
click at [156, 268] on button "Back" at bounding box center [160, 270] width 320 height 44
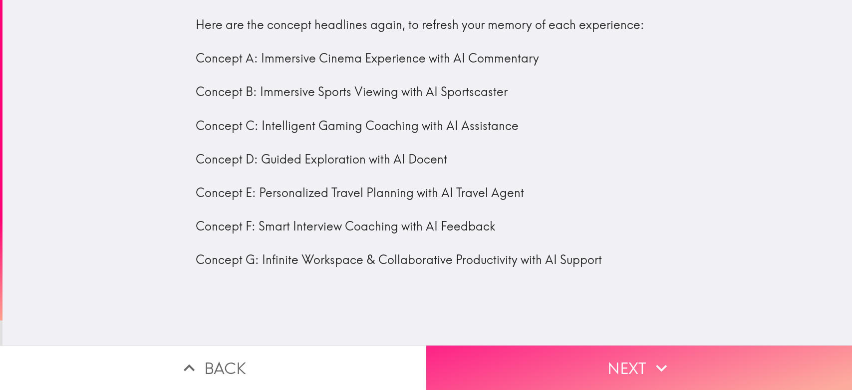
click at [553, 292] on button "Next" at bounding box center [639, 367] width 426 height 44
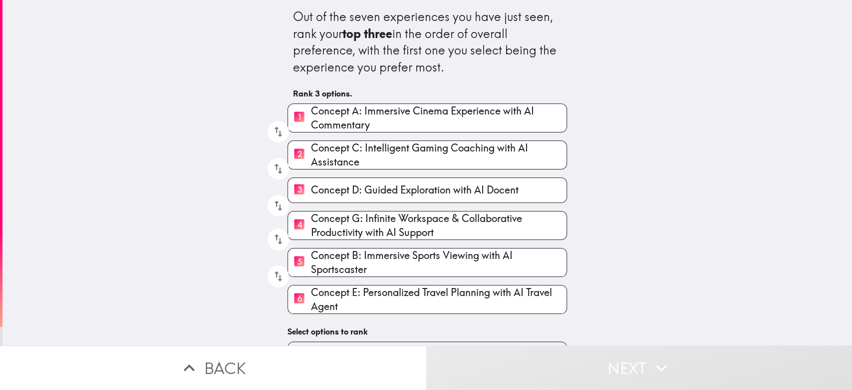
drag, startPoint x: 413, startPoint y: 258, endPoint x: 424, endPoint y: 180, distance: 78.1
click at [424, 180] on div "1 Concept A: Immersive Cinema Experience with AI Commentary 2 Concept C: Intell…" at bounding box center [424, 204] width 288 height 218
click at [272, 239] on icon "button" at bounding box center [278, 238] width 13 height 13
click at [272, 207] on icon "button" at bounding box center [278, 205] width 13 height 13
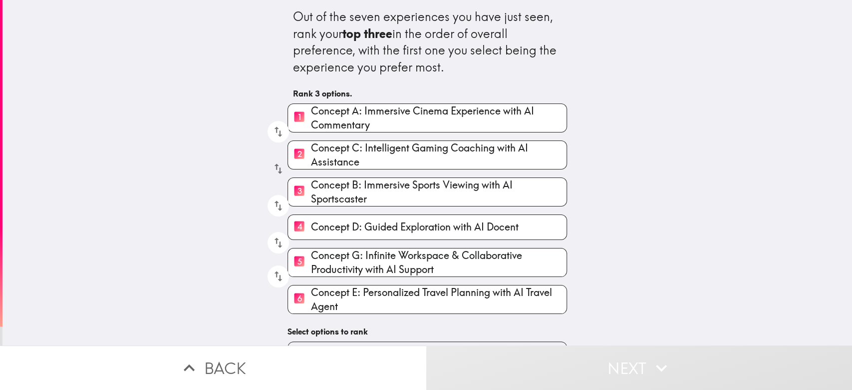
click at [272, 168] on icon "button" at bounding box center [278, 168] width 13 height 13
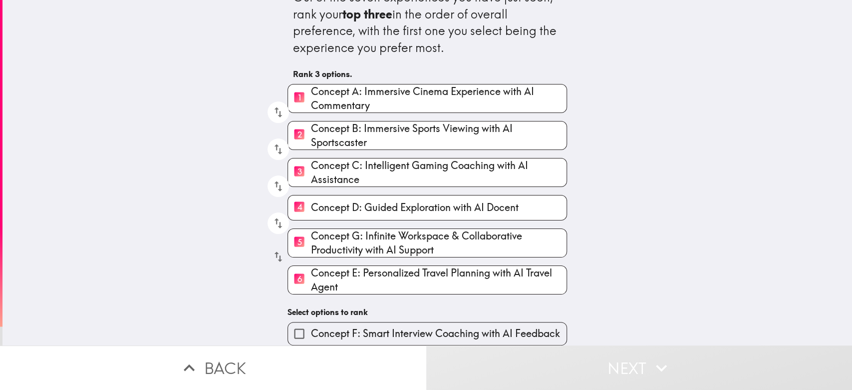
click at [275, 252] on icon "button" at bounding box center [279, 257] width 8 height 10
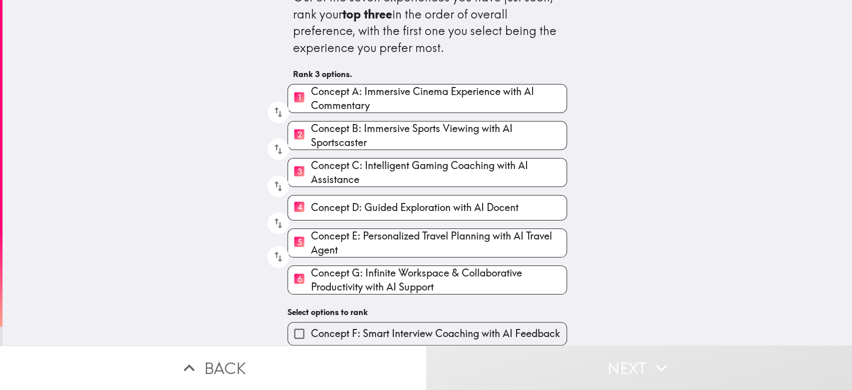
click at [289, 292] on input "Concept F: Smart Interview Coaching with AI Feedback" at bounding box center [299, 333] width 22 height 22
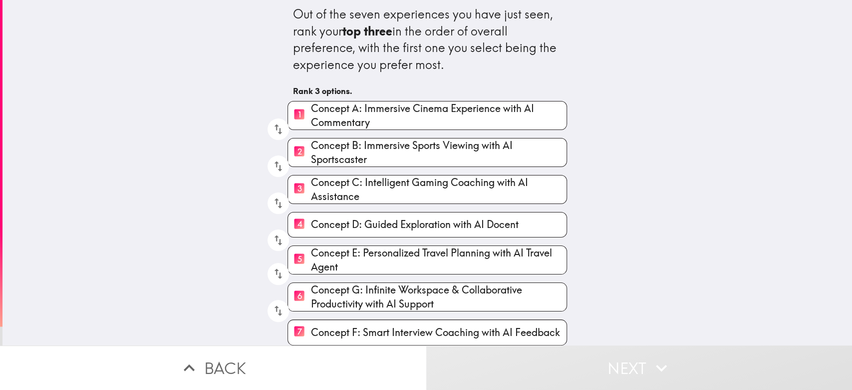
scroll to position [12, 0]
click at [272, 292] on icon "button" at bounding box center [278, 310] width 13 height 13
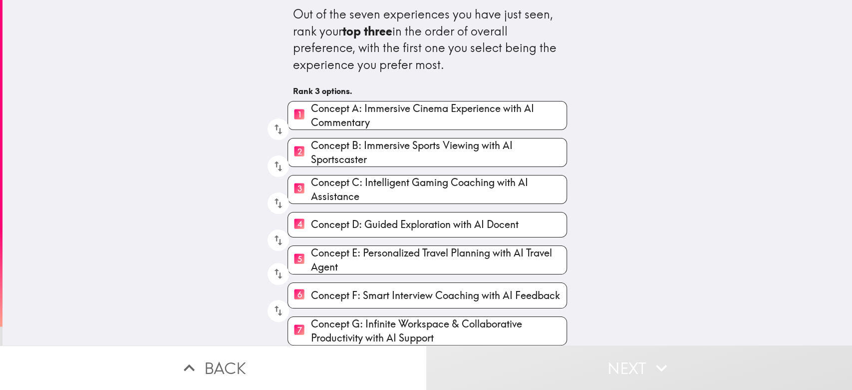
click at [606, 234] on div "Out of the seven experiences you have just seen, rank your top three in the ord…" at bounding box center [427, 170] width 850 height 345
click at [635, 215] on div "Out of the seven experiences you have just seen, rank your top three in the ord…" at bounding box center [427, 170] width 850 height 345
click at [256, 170] on div "Out of the seven experiences you have just seen, rank your top three in the ord…" at bounding box center [427, 170] width 850 height 345
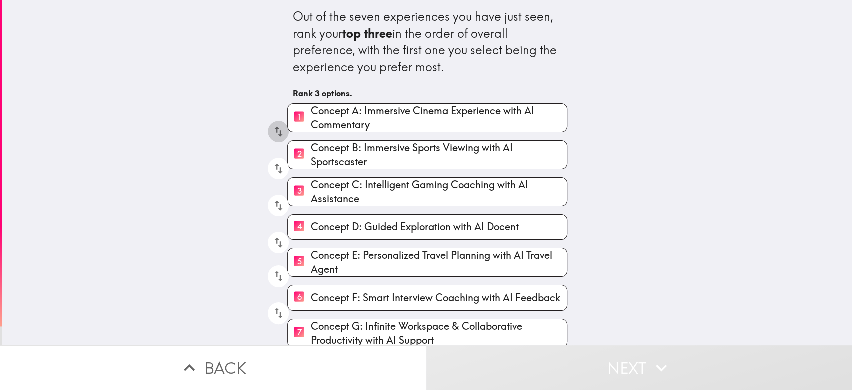
click at [272, 134] on icon "button" at bounding box center [278, 131] width 13 height 13
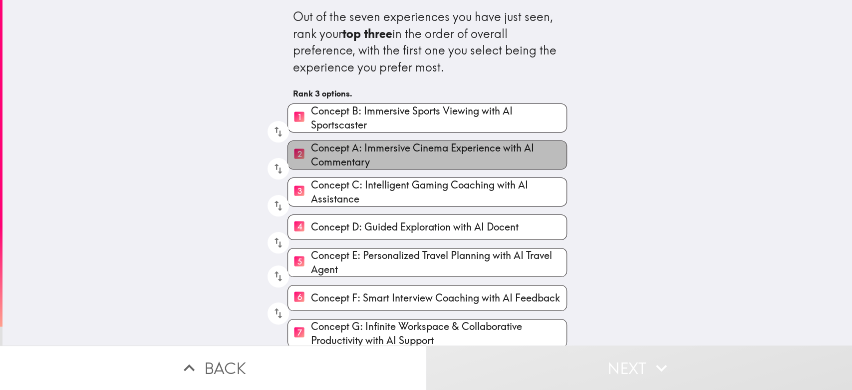
click at [356, 160] on span "Concept A: Immersive Cinema Experience with AI Commentary" at bounding box center [439, 155] width 256 height 28
click at [311, 160] on input "2 Concept A: Immersive Cinema Experience with AI Commentary" at bounding box center [299, 154] width 22 height 24
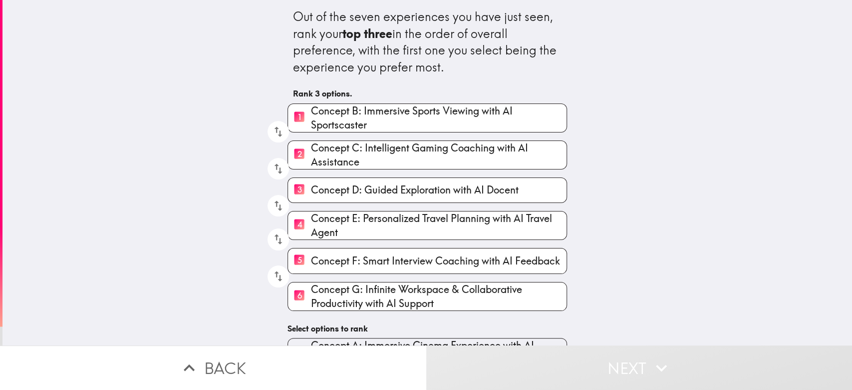
click at [356, 231] on span "Concept E: Personalized Travel Planning with AI Travel Agent" at bounding box center [439, 225] width 256 height 28
click at [311, 231] on input "4 Concept E: Personalized Travel Planning with AI Travel Agent" at bounding box center [299, 225] width 22 height 24
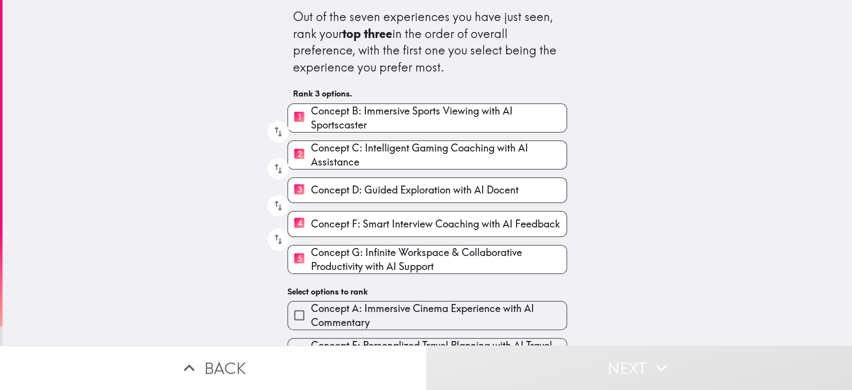
click at [348, 266] on span "Concept G: Infinite Workspace & Collaborative Productivity with AI Support" at bounding box center [439, 259] width 256 height 28
click at [311, 266] on input "5 Concept G: Infinite Workspace & Collaborative Productivity with AI Support" at bounding box center [299, 259] width 22 height 24
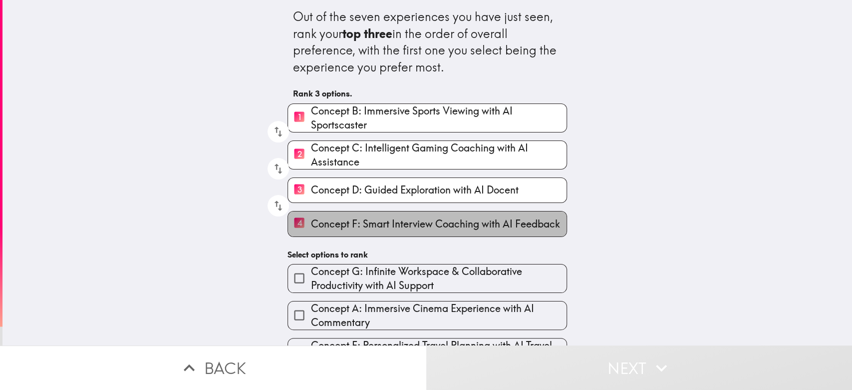
click at [321, 226] on span "Concept F: Smart Interview Coaching with AI Feedback" at bounding box center [435, 224] width 249 height 14
click at [311, 226] on input "4 Concept F: Smart Interview Coaching with AI Feedback" at bounding box center [299, 223] width 22 height 24
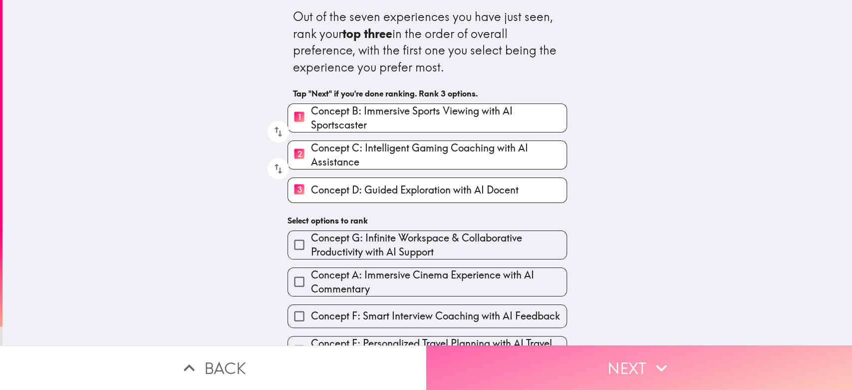
click at [574, 292] on button "Next" at bounding box center [639, 367] width 426 height 44
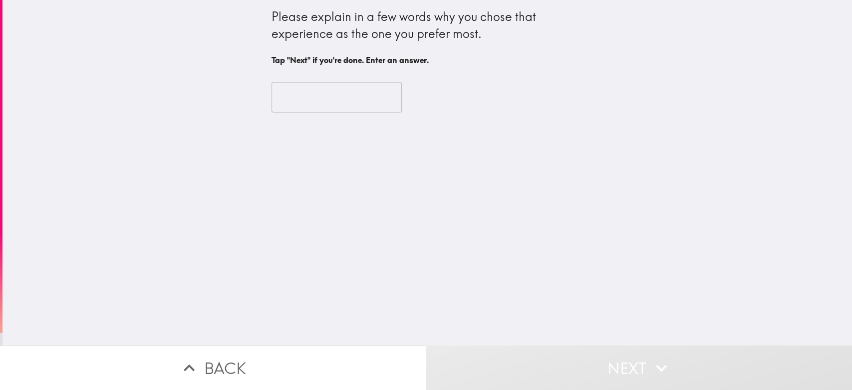
click at [345, 96] on input "text" at bounding box center [337, 97] width 130 height 31
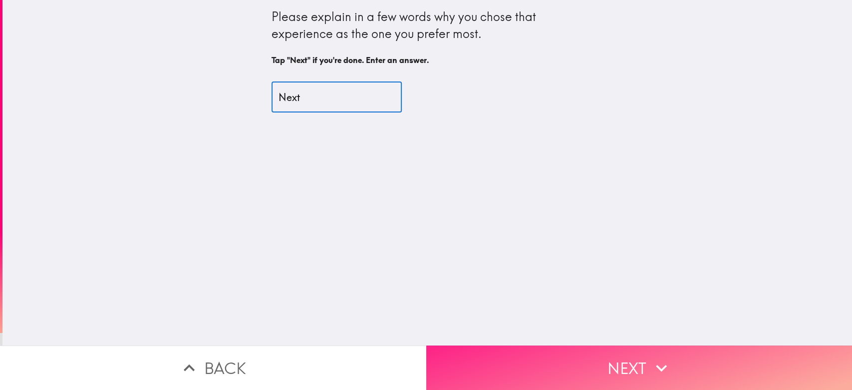
type input "Next"
click at [619, 292] on button "Next" at bounding box center [639, 367] width 426 height 44
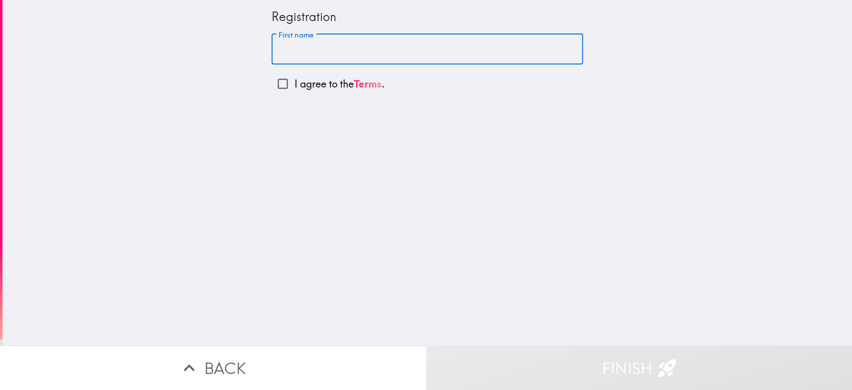
click at [414, 50] on input "First name" at bounding box center [428, 49] width 312 height 31
type input "[PERSON_NAME]"
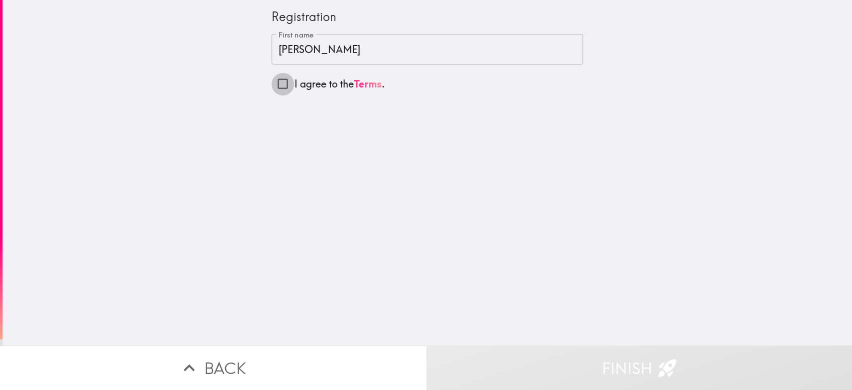
click at [272, 86] on input "I agree to the Terms ." at bounding box center [283, 83] width 22 height 22
checkbox input "true"
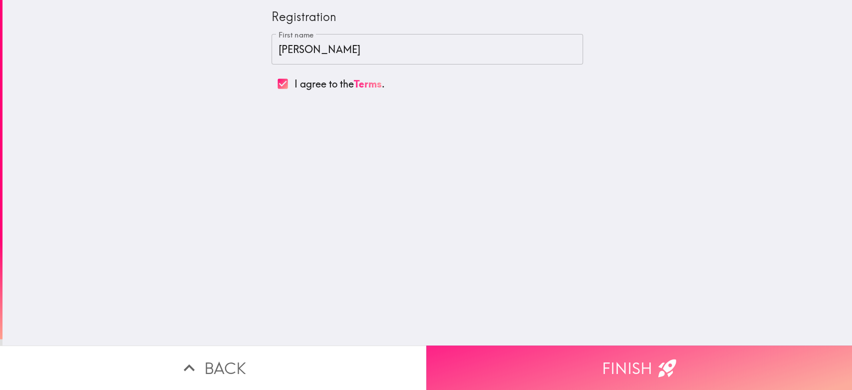
click at [554, 292] on button "Finish" at bounding box center [639, 367] width 426 height 44
